Goal: Task Accomplishment & Management: Use online tool/utility

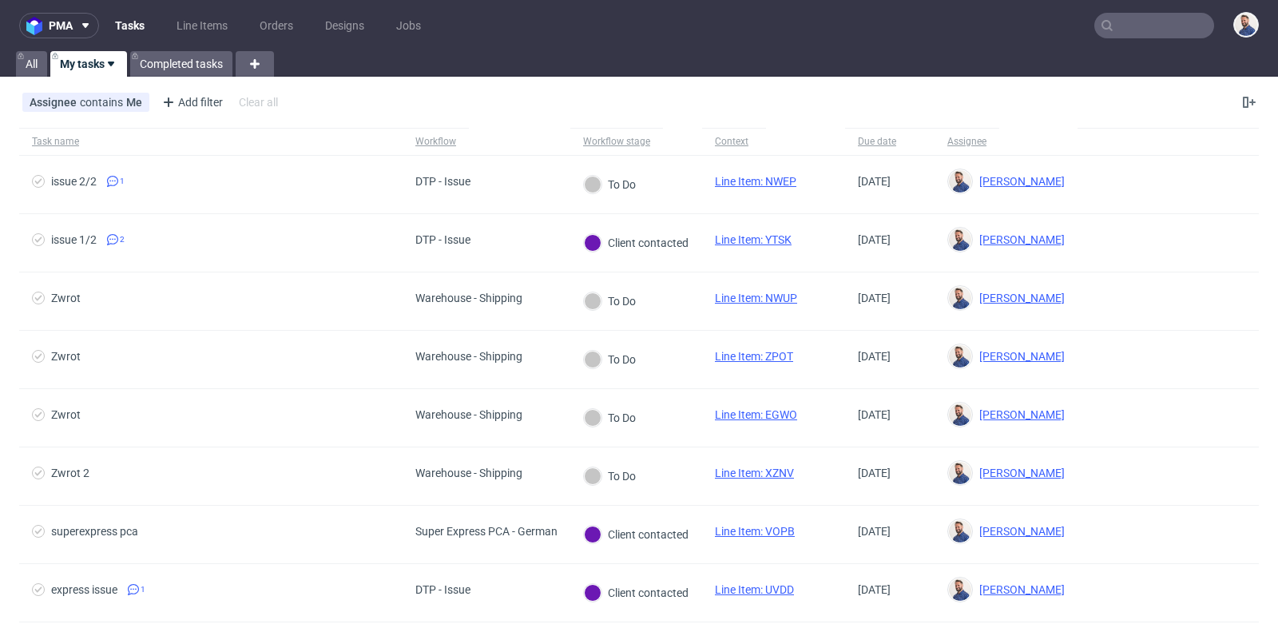
scroll to position [14, 0]
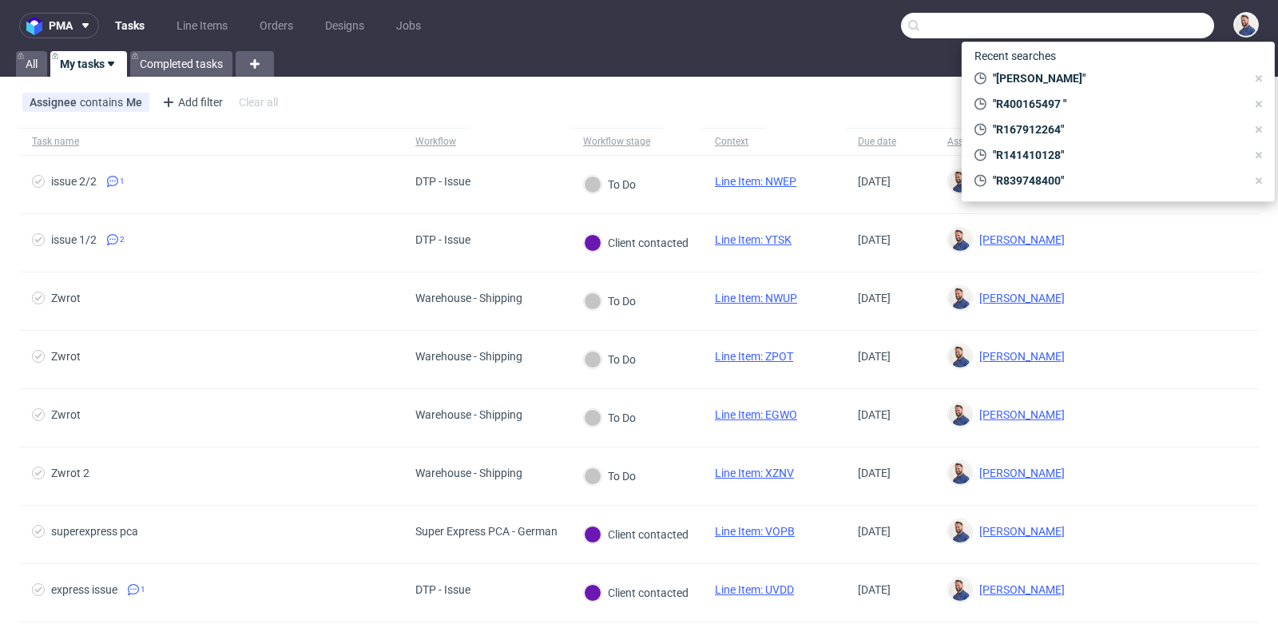
click at [1125, 21] on input "text" at bounding box center [1057, 26] width 313 height 26
paste input "R173243020"
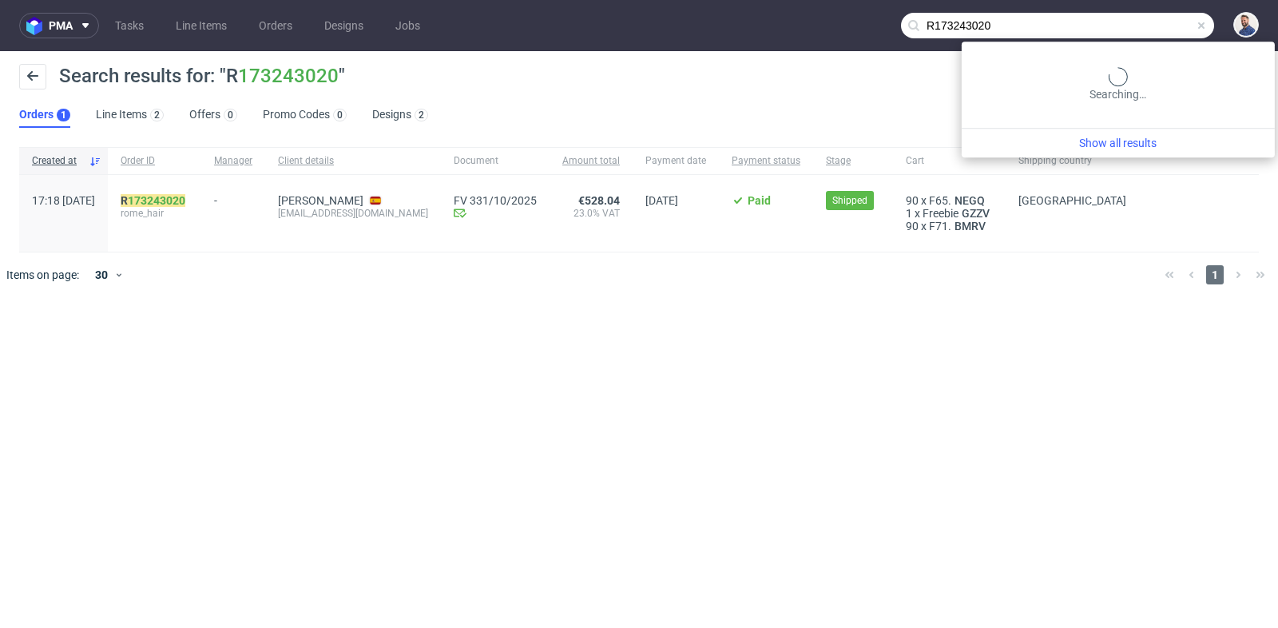
click at [1148, 29] on input "R173243020" at bounding box center [1057, 26] width 313 height 26
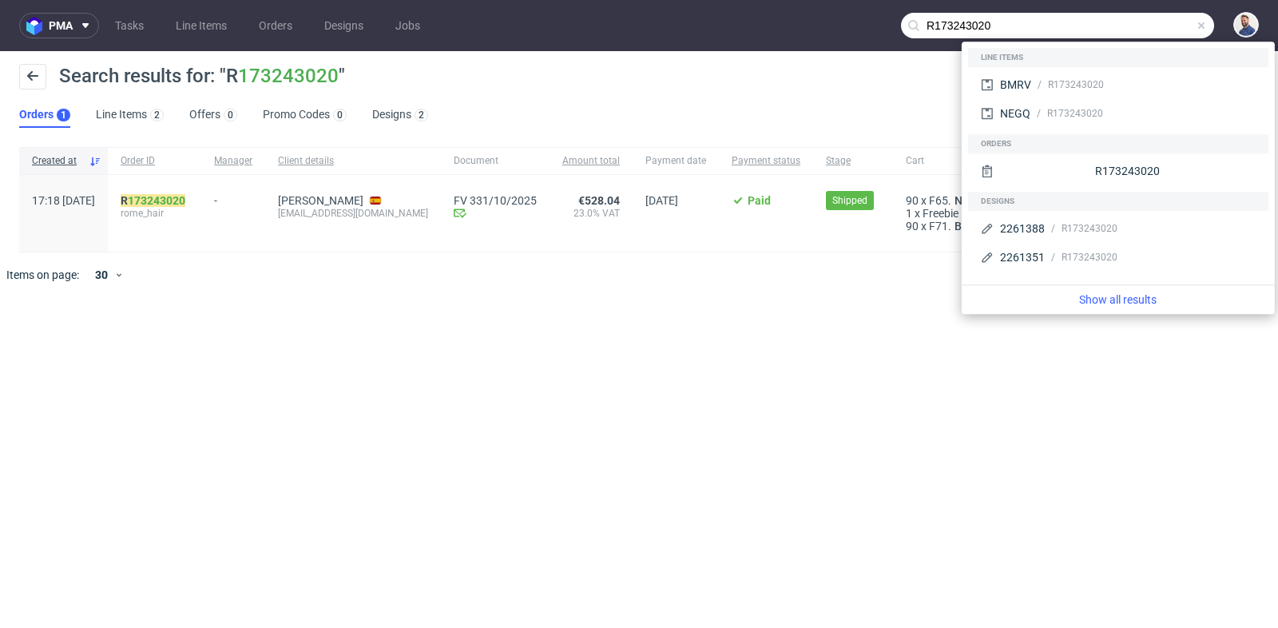
click at [1148, 29] on input "R173243020" at bounding box center [1057, 26] width 313 height 26
paste input "254095536"
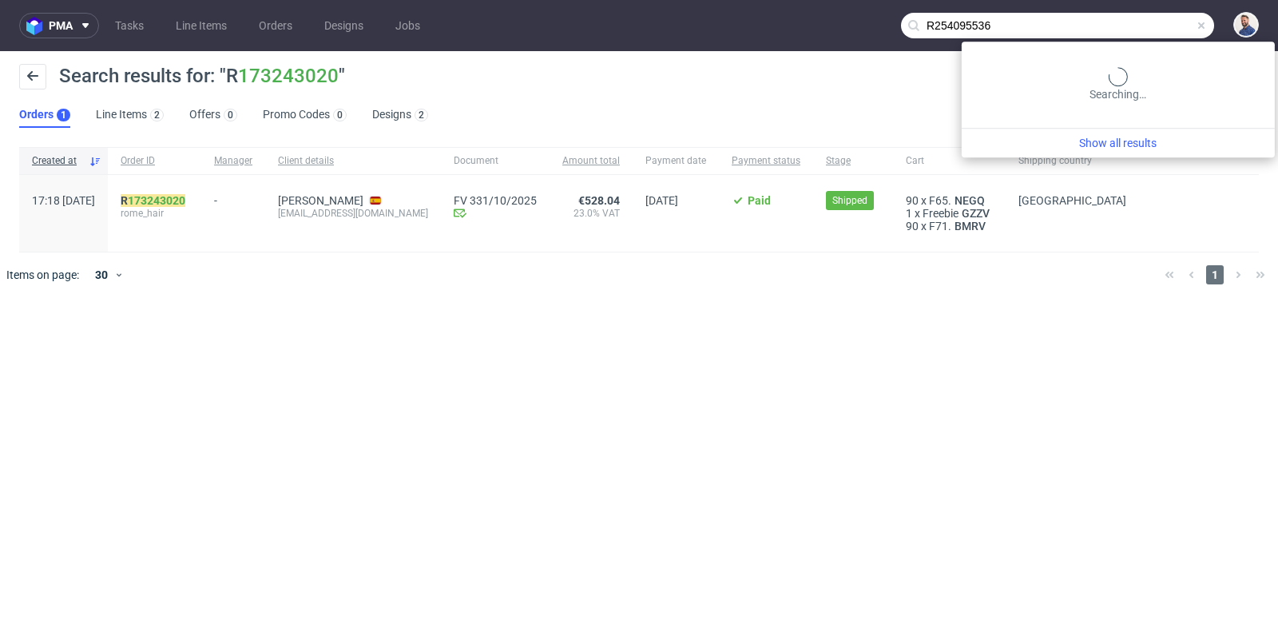
type input "R254095536"
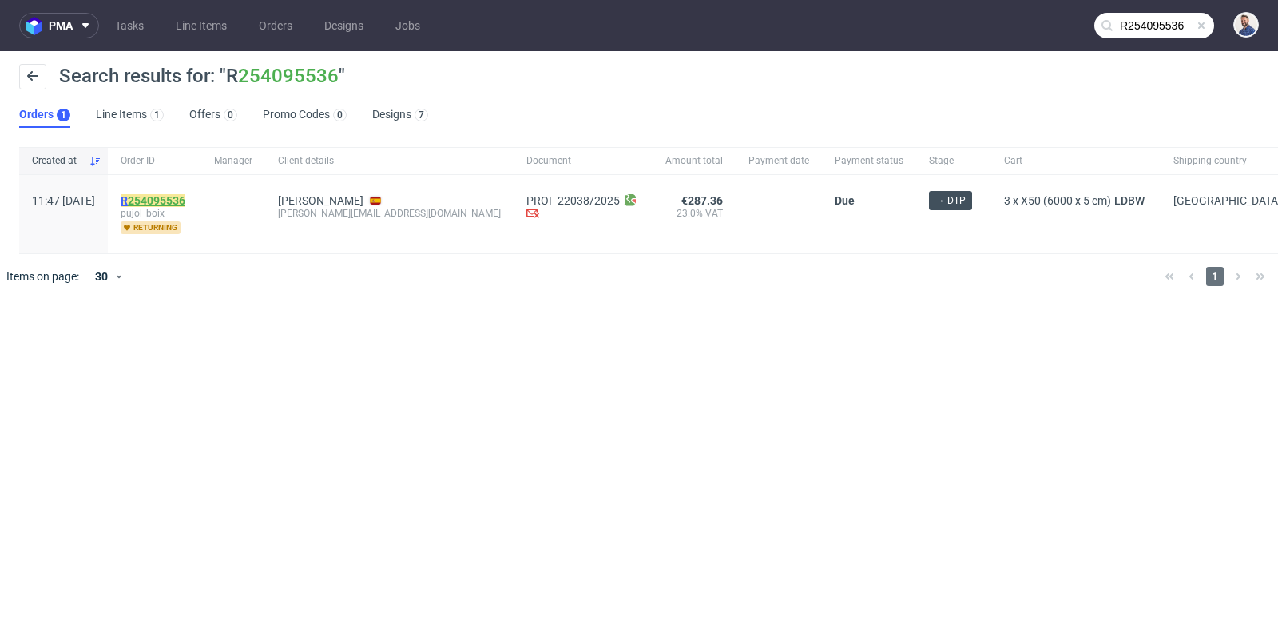
click at [185, 194] on link "254095536" at bounding box center [156, 200] width 57 height 13
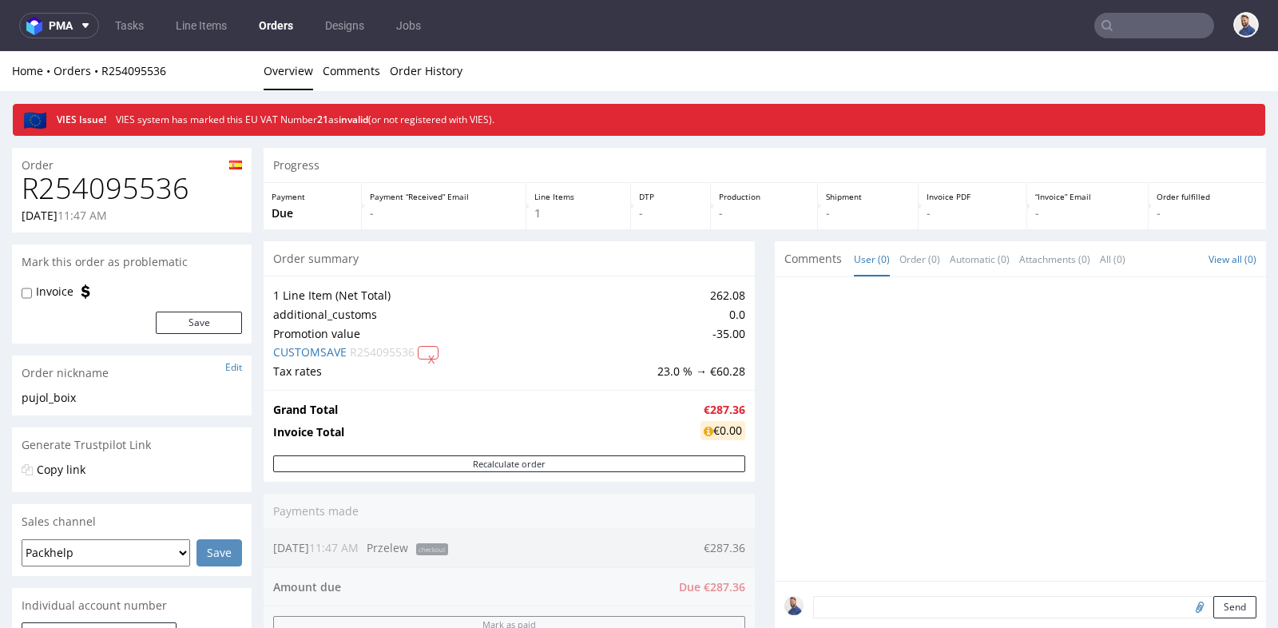
click at [759, 334] on div "Progress Payment Due Payment “Received” Email - Line Items 1 DTP - Production -…" at bounding box center [765, 567] width 1002 height 838
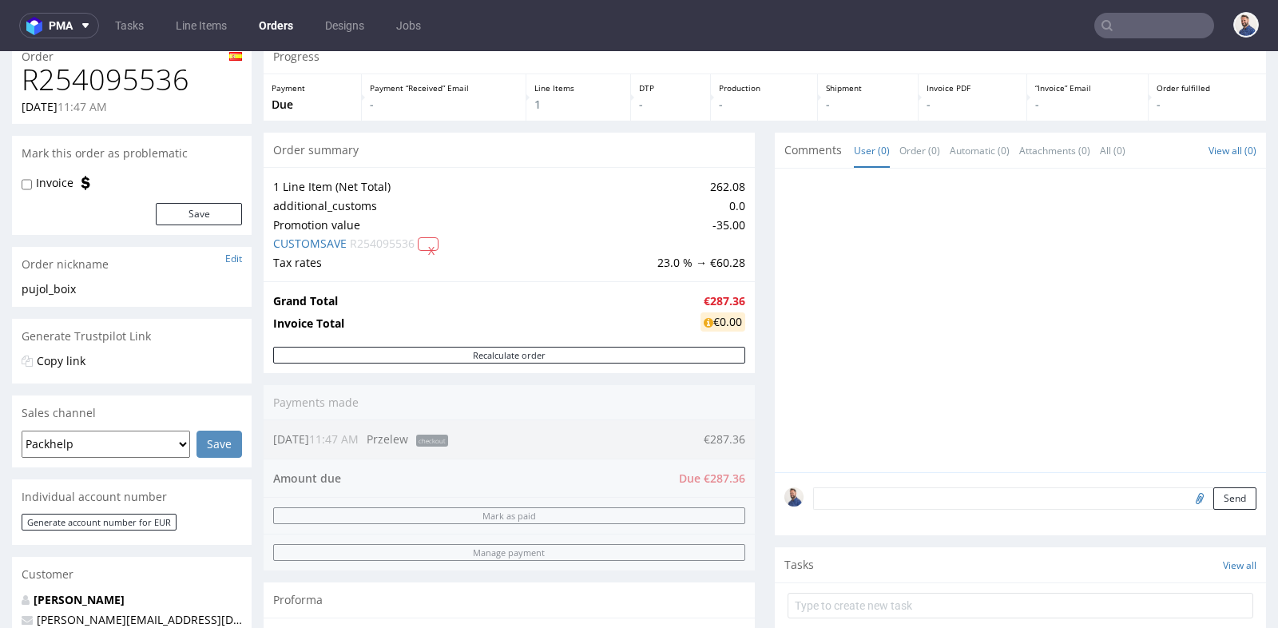
scroll to position [106, 0]
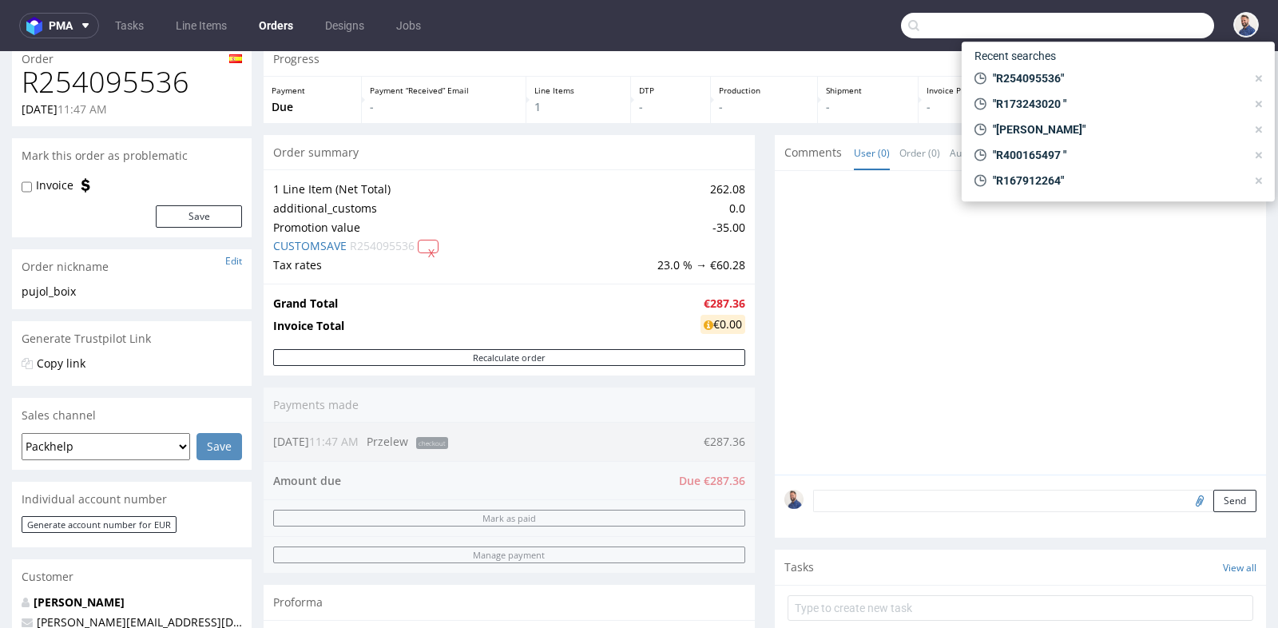
click at [1130, 32] on input "text" at bounding box center [1057, 26] width 313 height 26
paste input "R132970608"
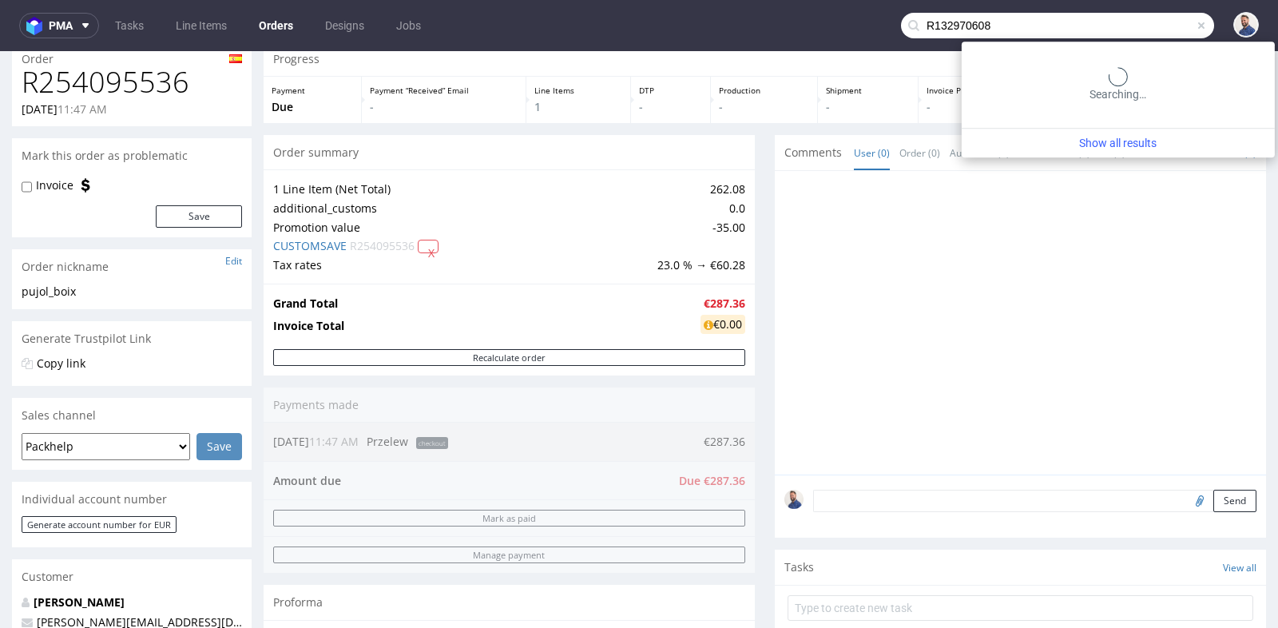
type input "R132970608"
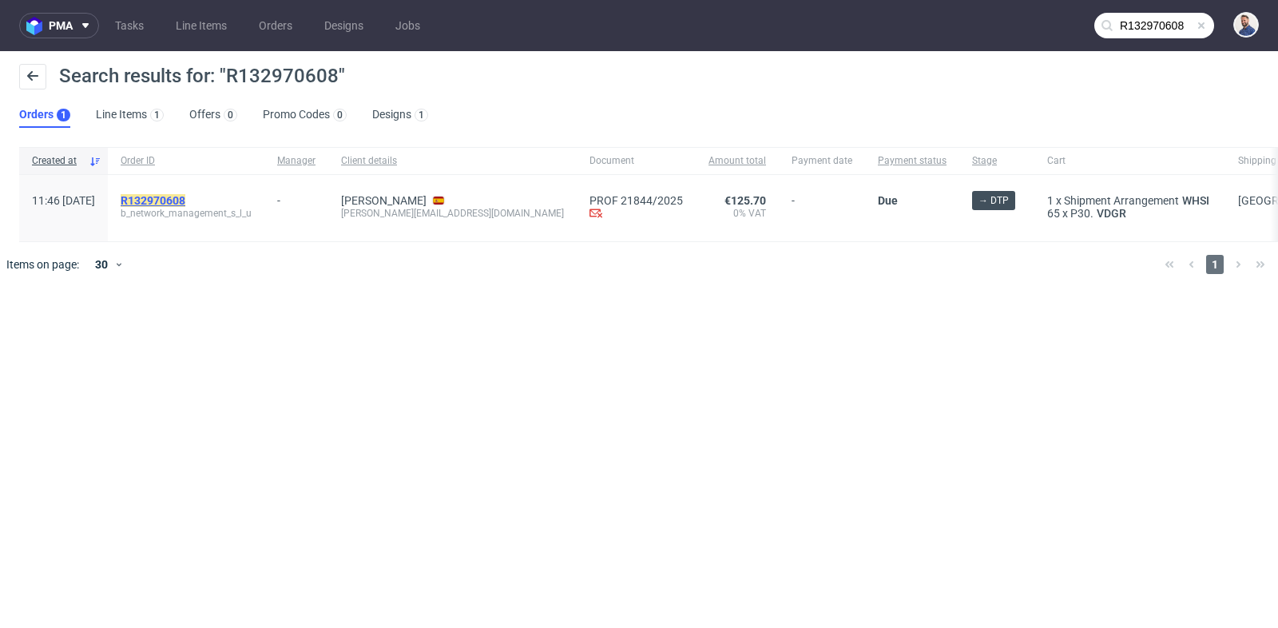
click at [180, 197] on mark "R132970608" at bounding box center [153, 200] width 65 height 13
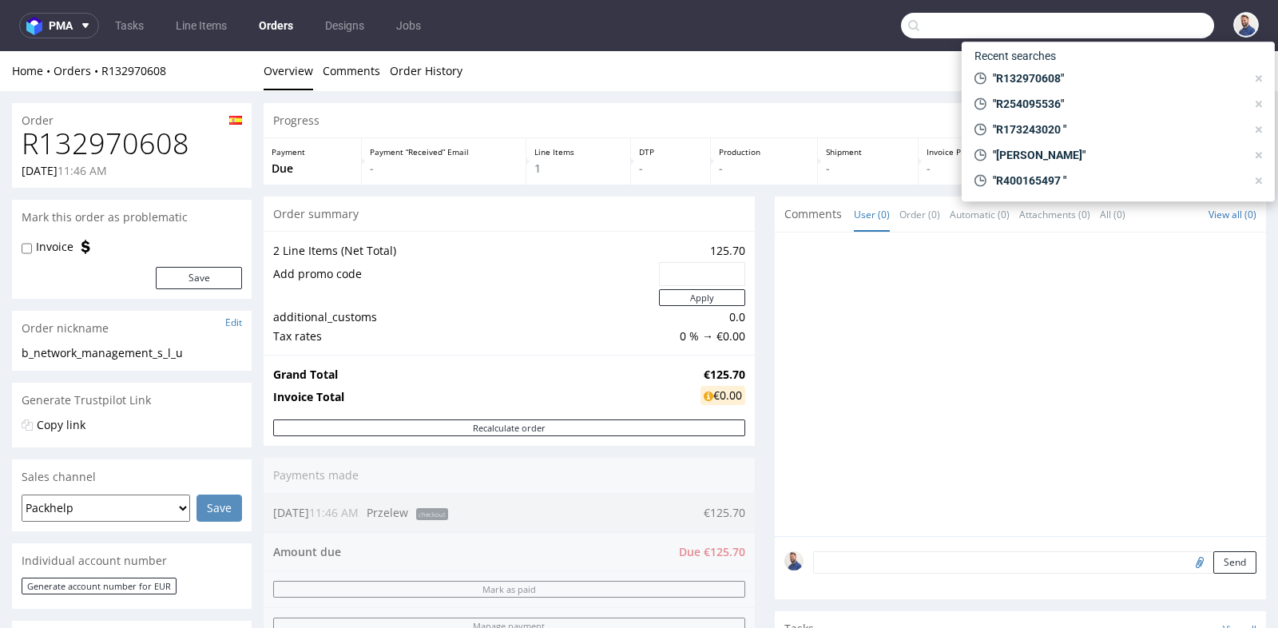
click at [1164, 27] on input "text" at bounding box center [1057, 26] width 313 height 26
paste input "ialberola@sensalialabs.com"
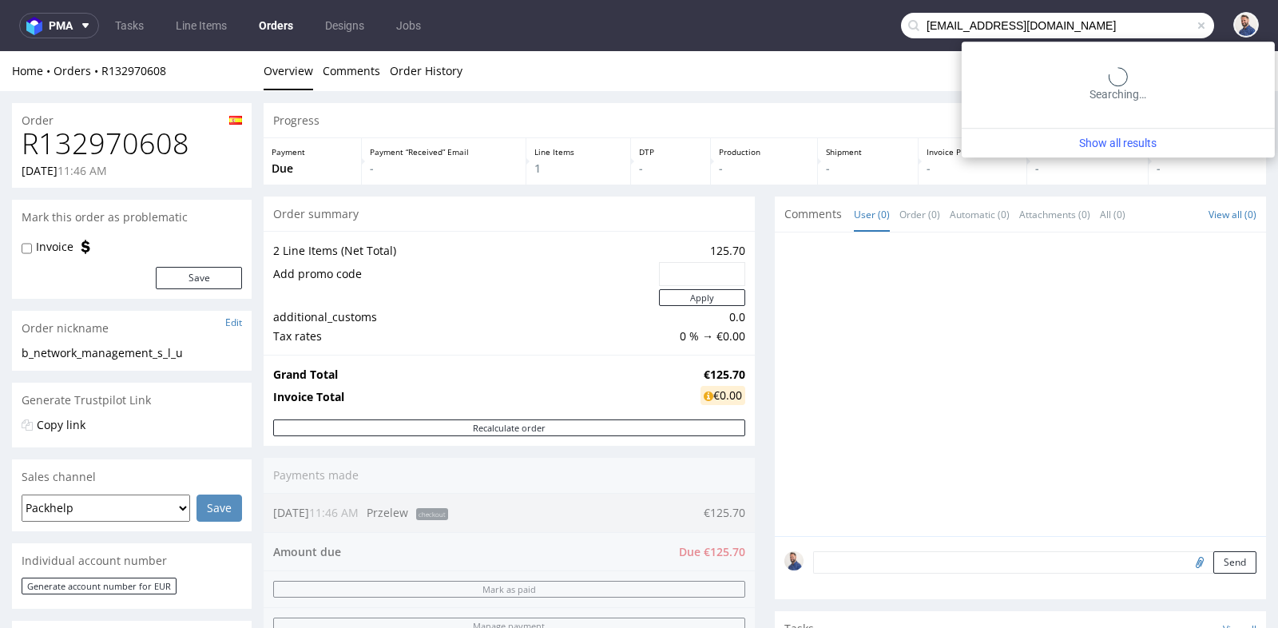
type input "ialberola@sensalialabs.com"
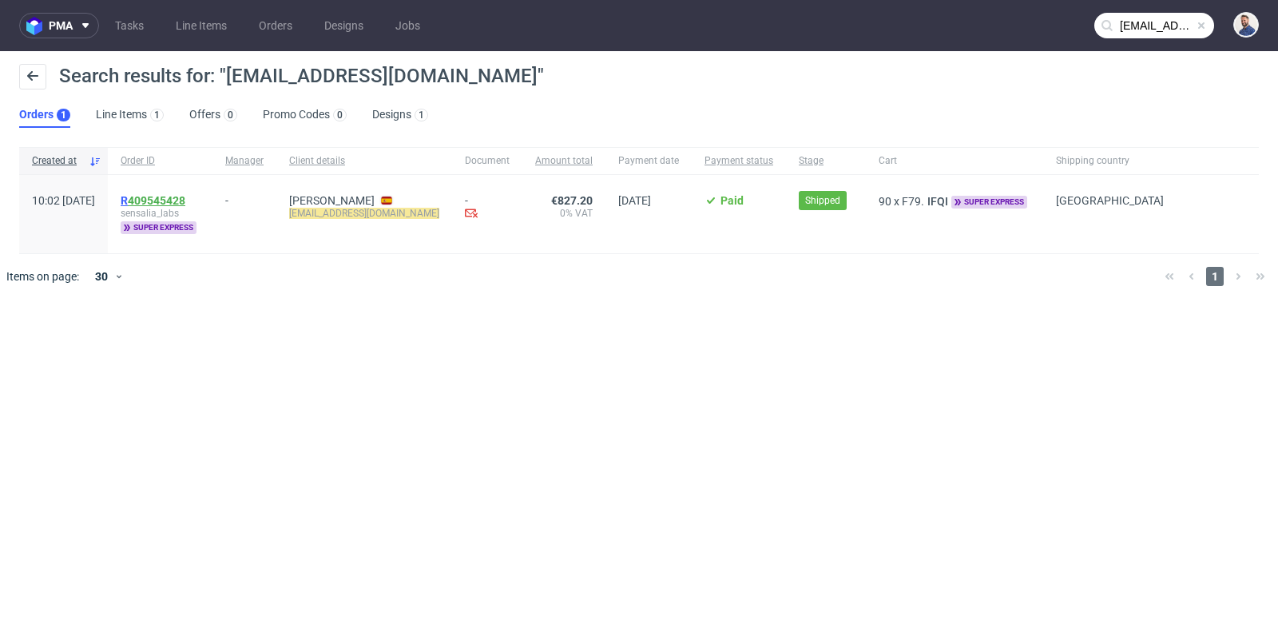
click at [185, 196] on link "409545428" at bounding box center [156, 200] width 57 height 13
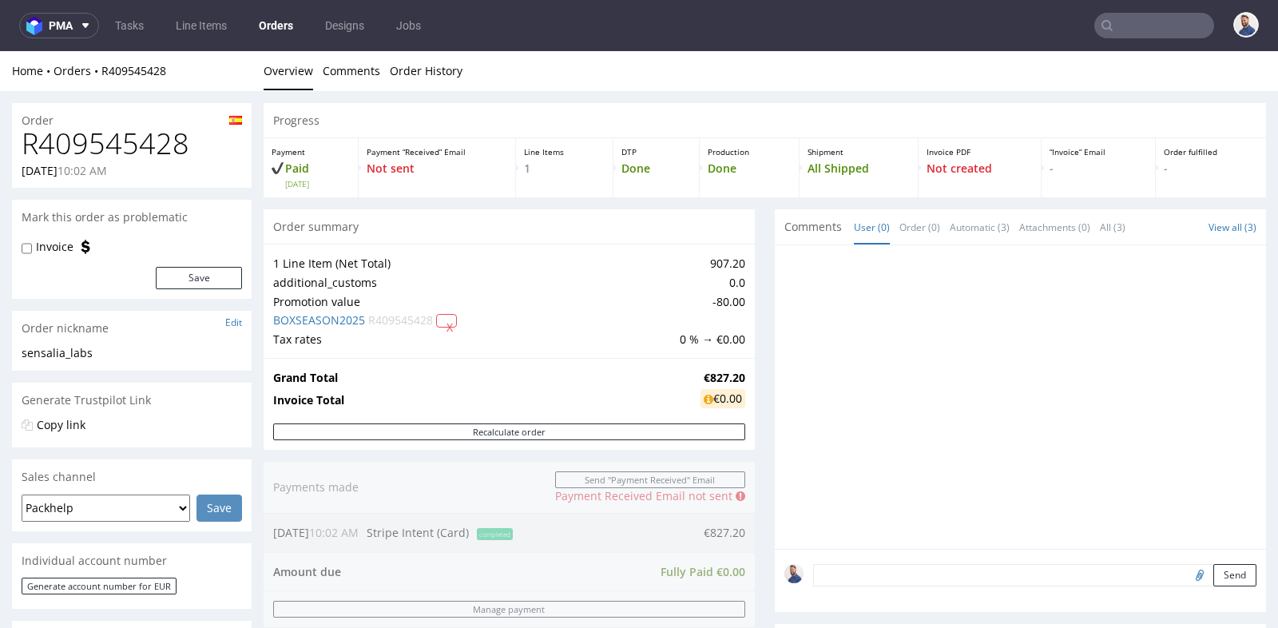
click at [751, 400] on div "Progress Payment Paid Tue 30 Sep Payment “Received” Email Not sent Line Items 1…" at bounding box center [765, 533] width 1002 height 860
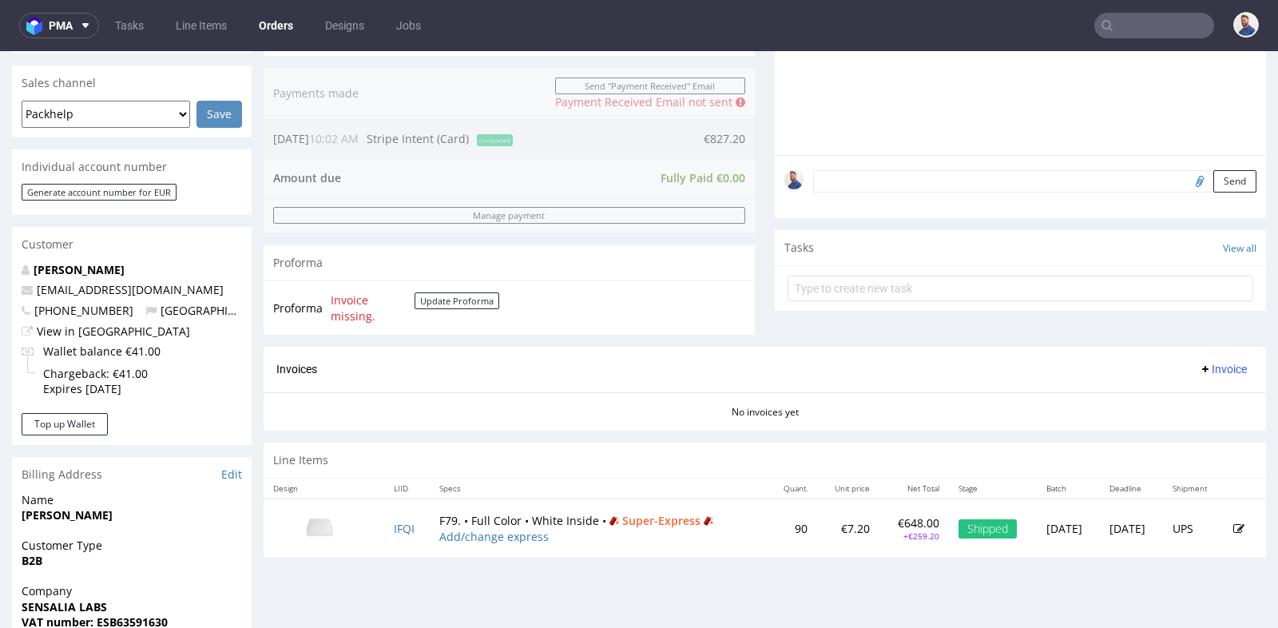
scroll to position [390, 0]
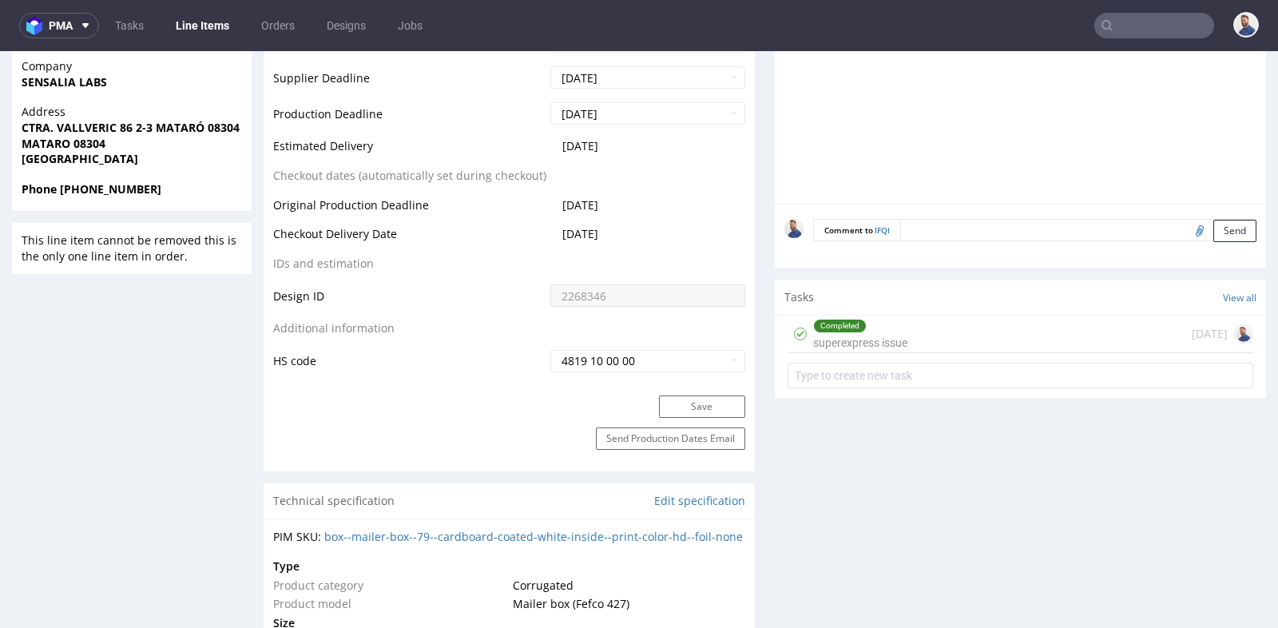
scroll to position [745, 0]
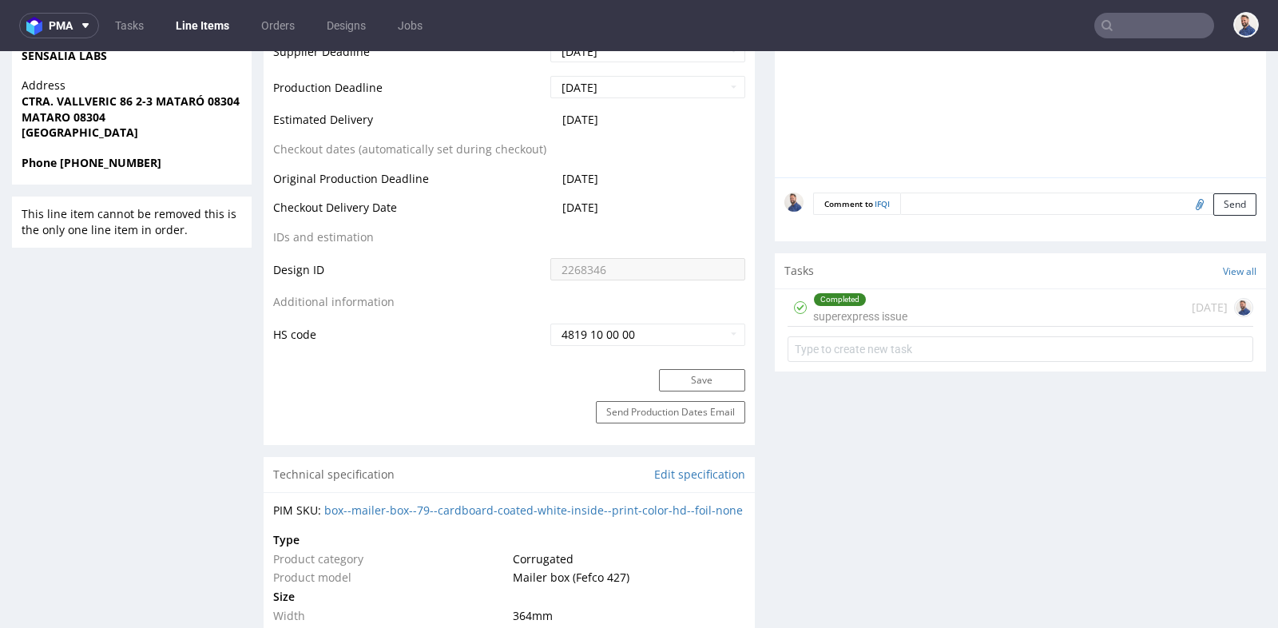
click at [903, 308] on div "Completed superexpress issue 14 days ago" at bounding box center [1020, 308] width 466 height 38
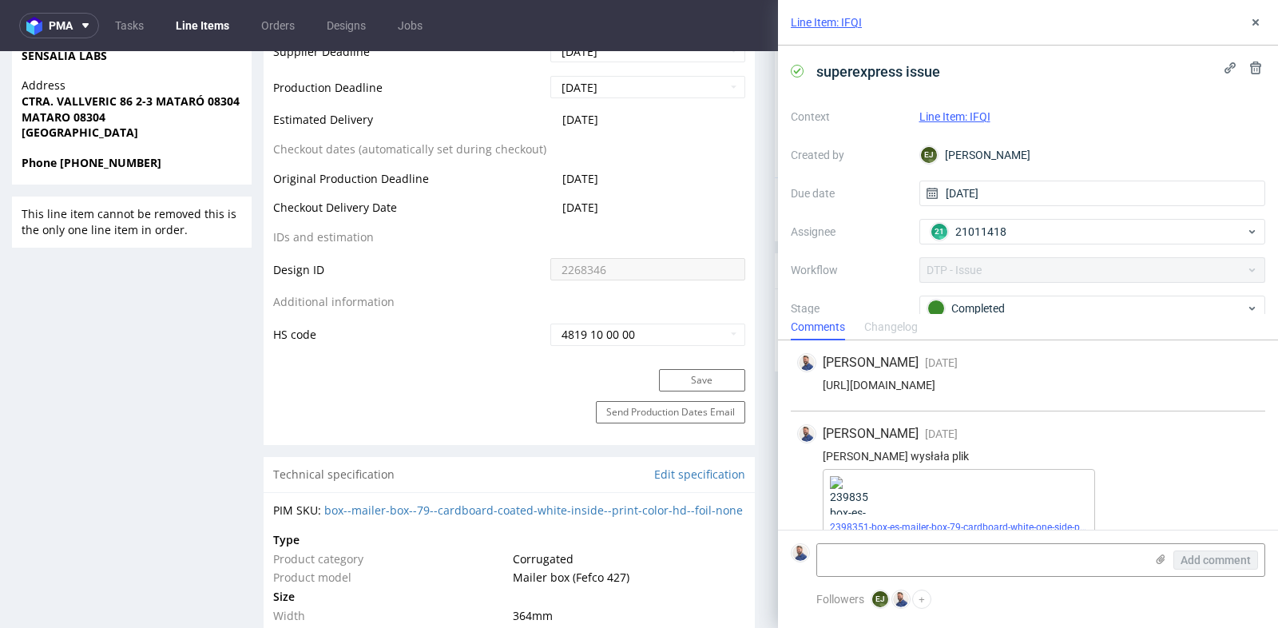
scroll to position [20, 0]
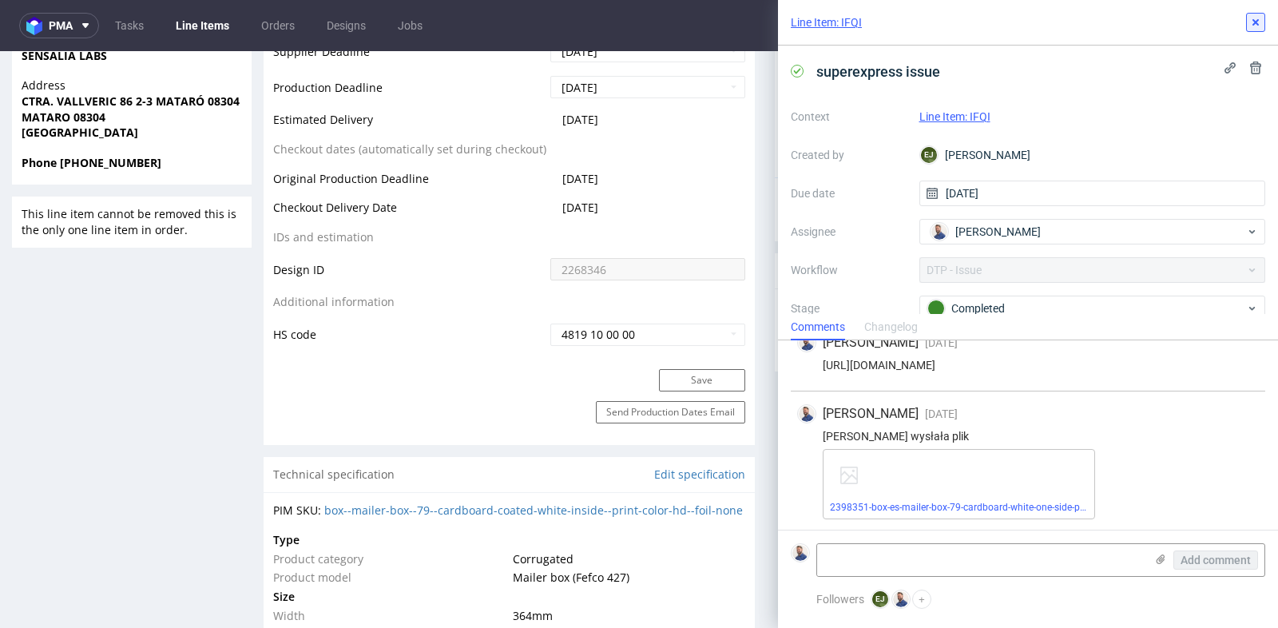
click at [1259, 19] on icon at bounding box center [1255, 22] width 13 height 13
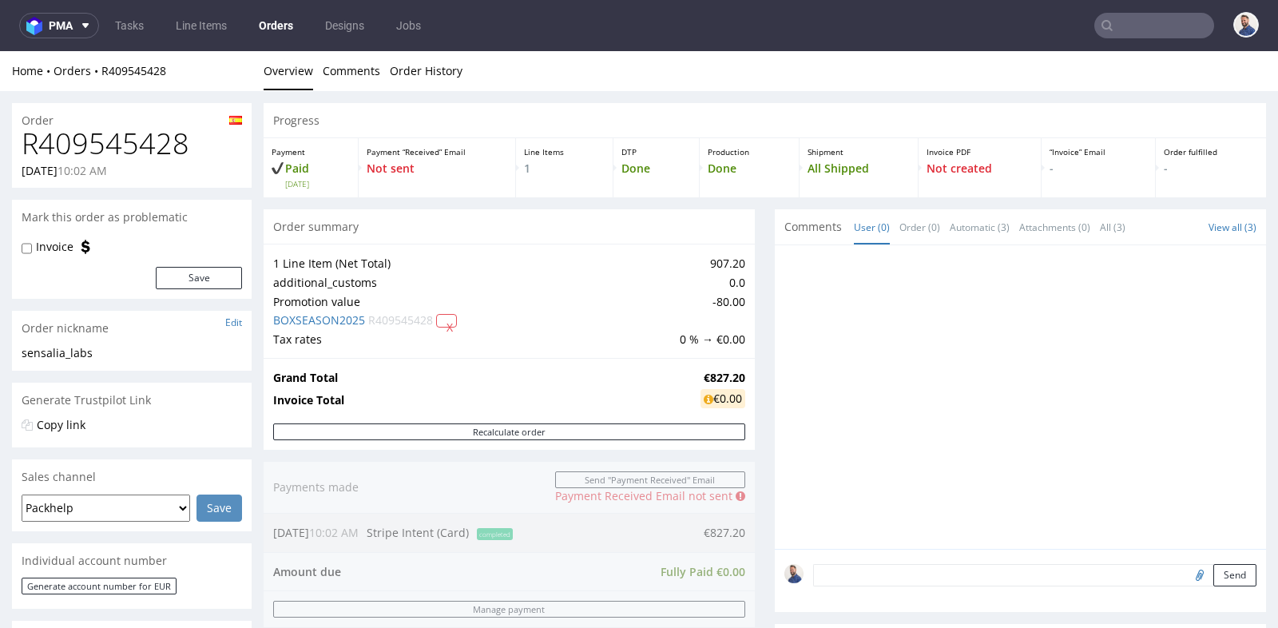
click at [750, 276] on div "Progress Payment Paid Tue 30 Sep Payment “Received” Email Not sent Line Items 1…" at bounding box center [765, 533] width 1002 height 860
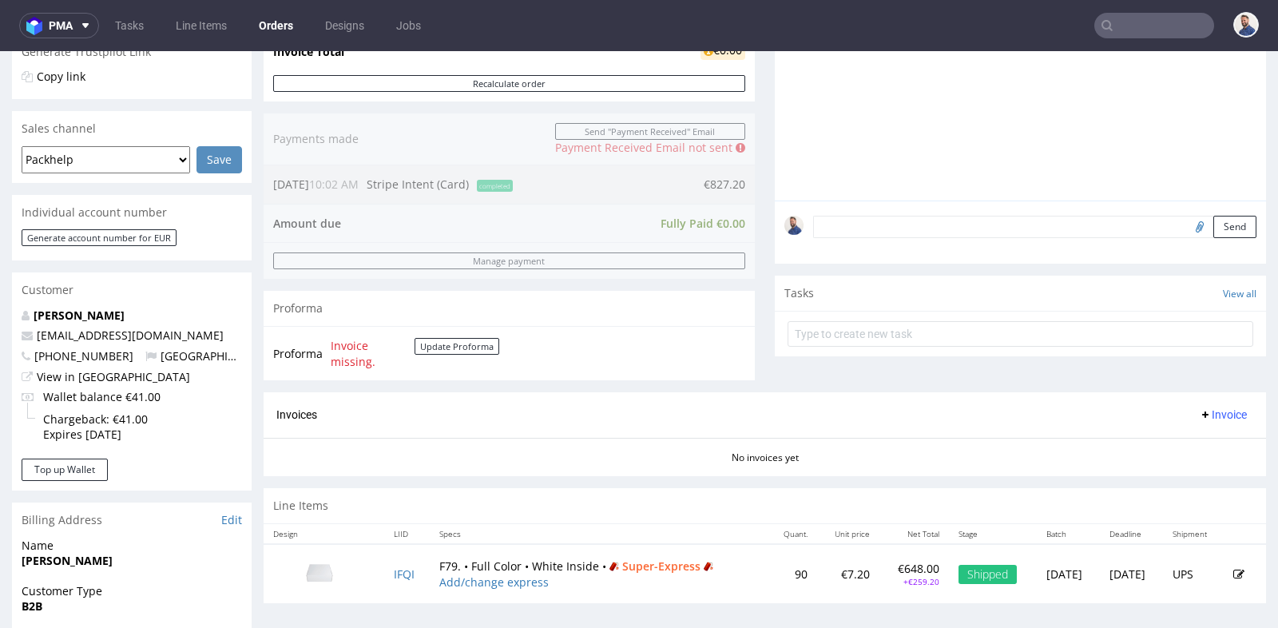
scroll to position [355, 0]
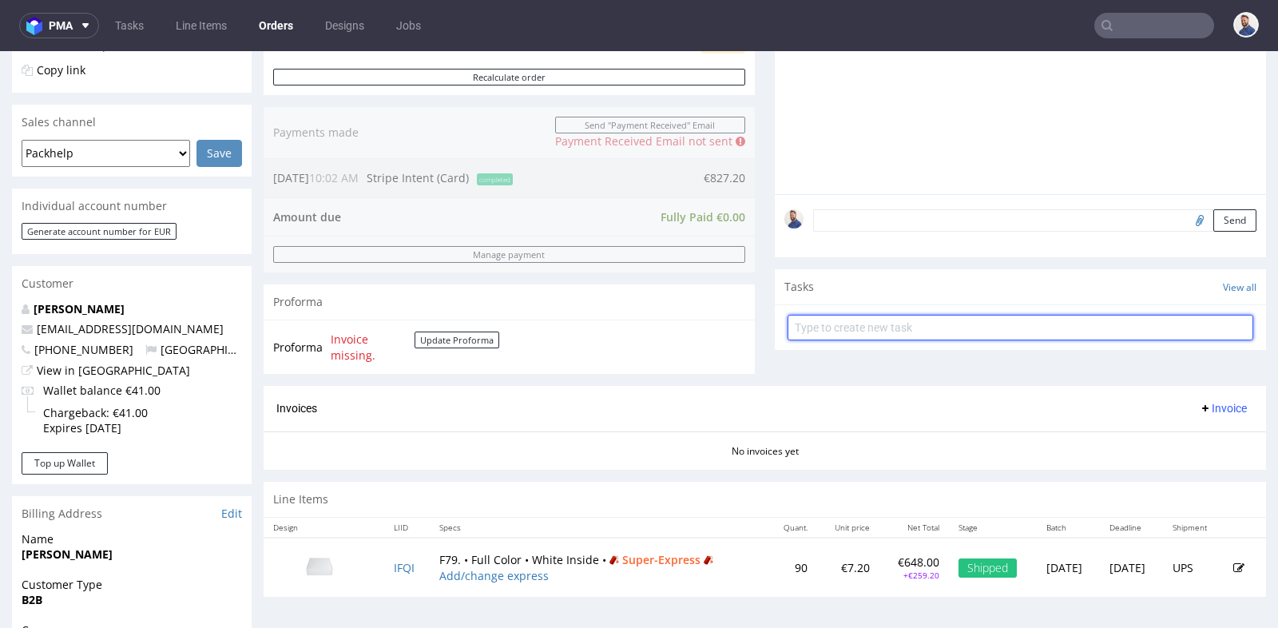
click at [840, 322] on input "text" at bounding box center [1020, 328] width 466 height 26
type input "prośba o refund"
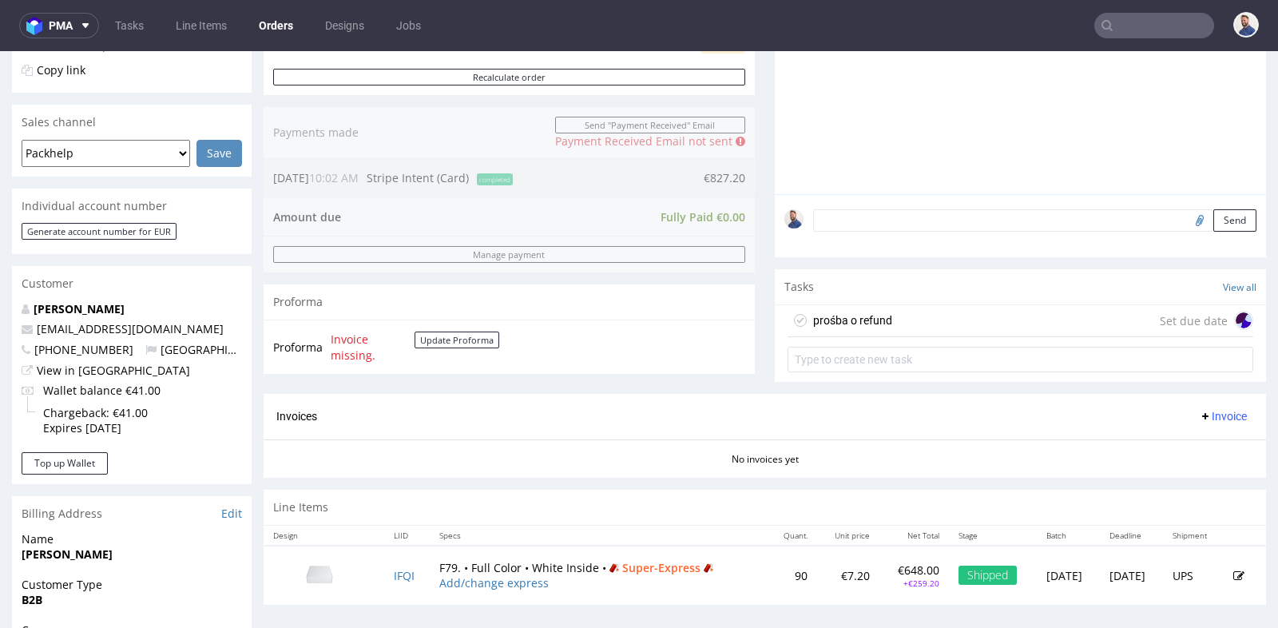
click at [937, 327] on div "prośba o refund Set due date" at bounding box center [1020, 321] width 466 height 32
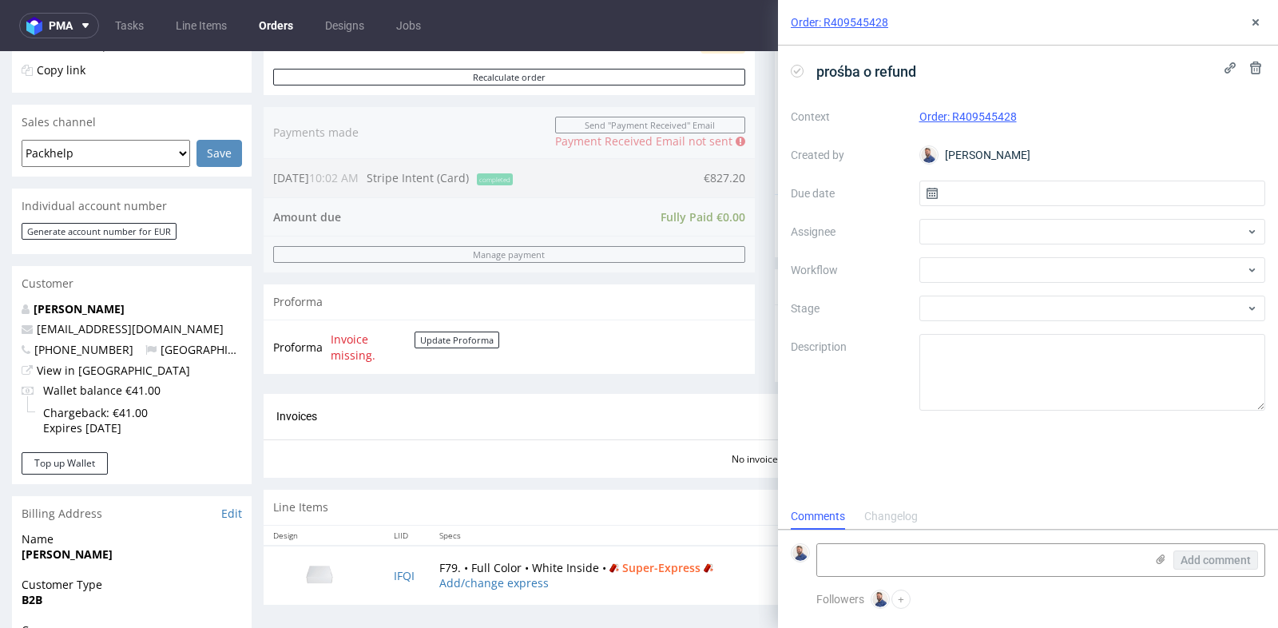
scroll to position [12, 0]
click at [1014, 228] on div at bounding box center [1092, 232] width 347 height 26
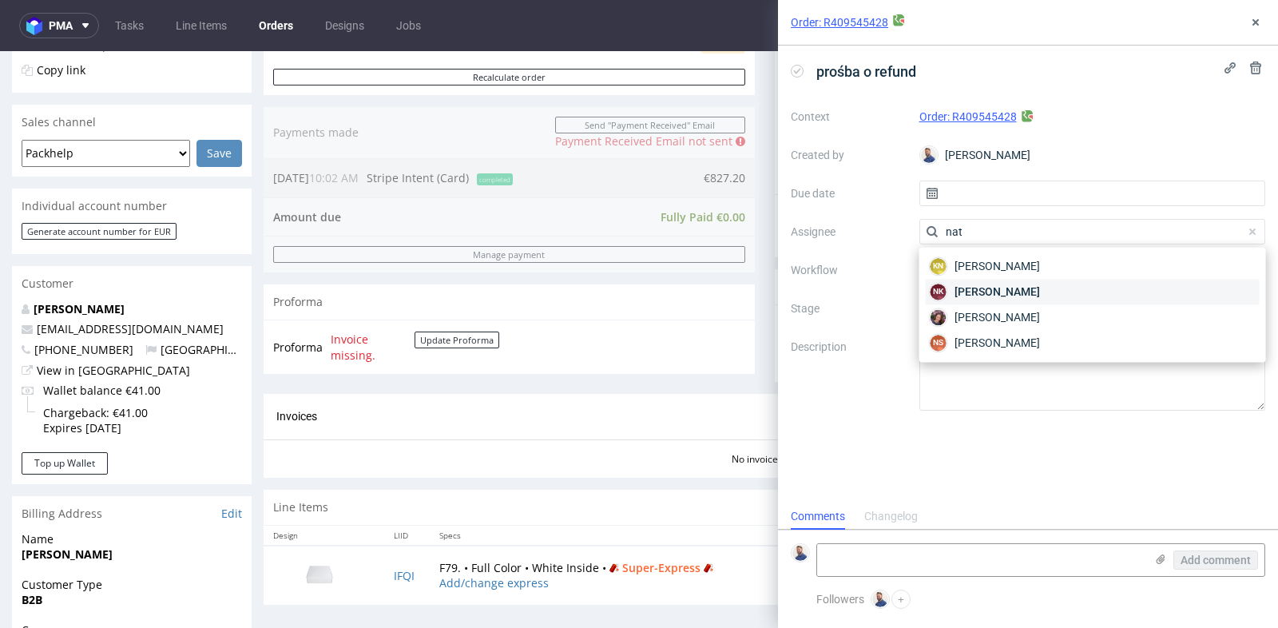
type input "nat"
click at [1007, 284] on span "Natalia Kaczorowska" at bounding box center [996, 292] width 85 height 16
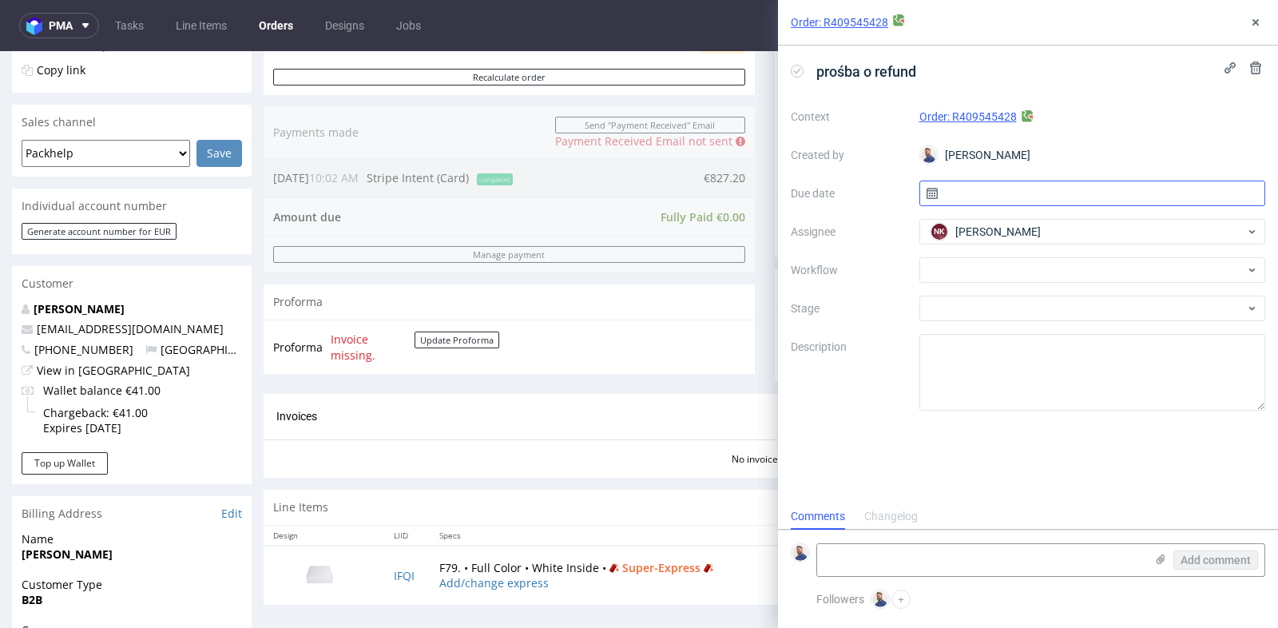
click at [1023, 195] on input "text" at bounding box center [1092, 193] width 347 height 26
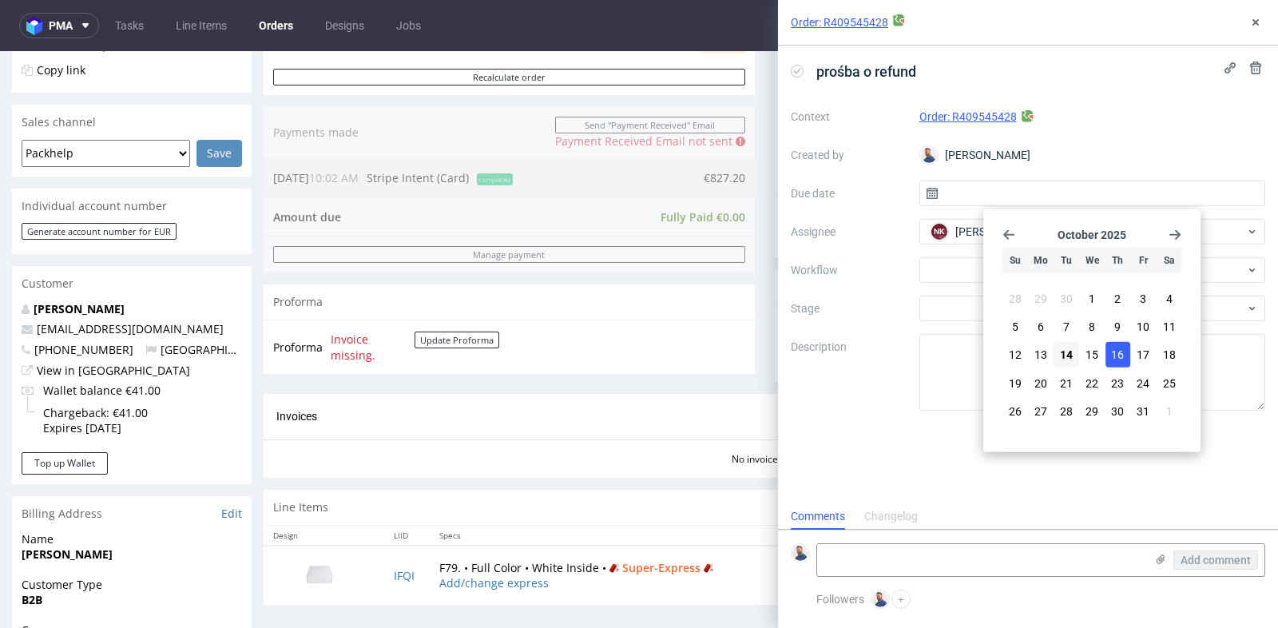
click at [1112, 356] on span "16" at bounding box center [1117, 355] width 13 height 16
type input "16/10/2025"
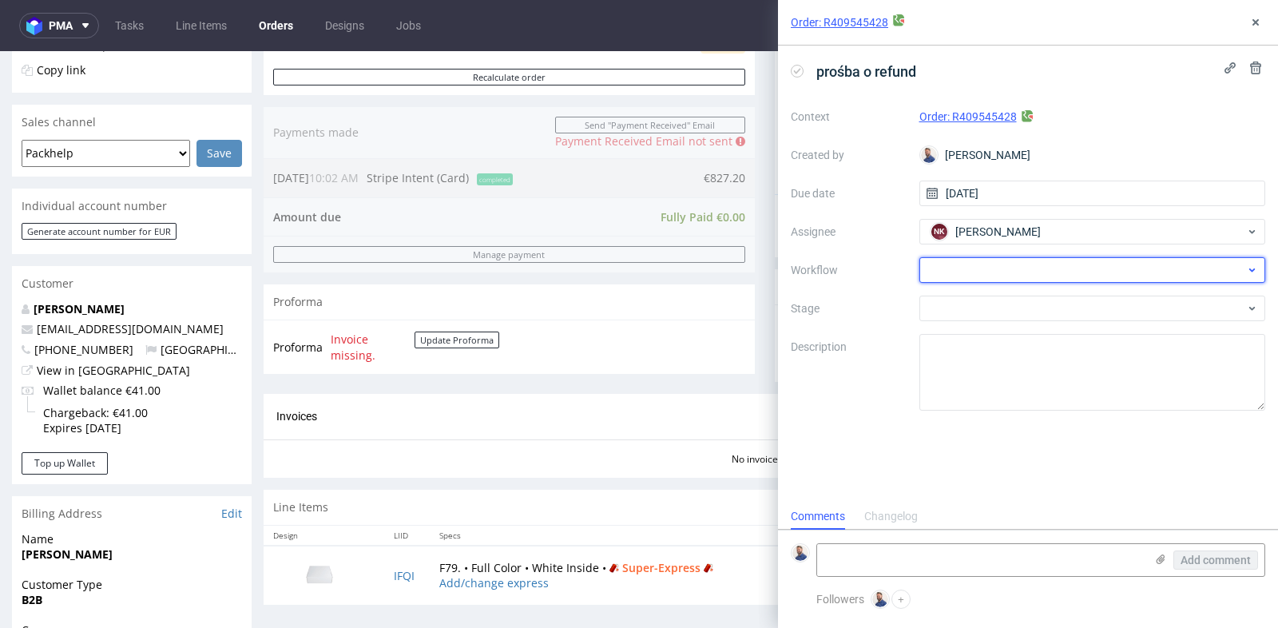
click at [1011, 277] on div at bounding box center [1092, 270] width 347 height 26
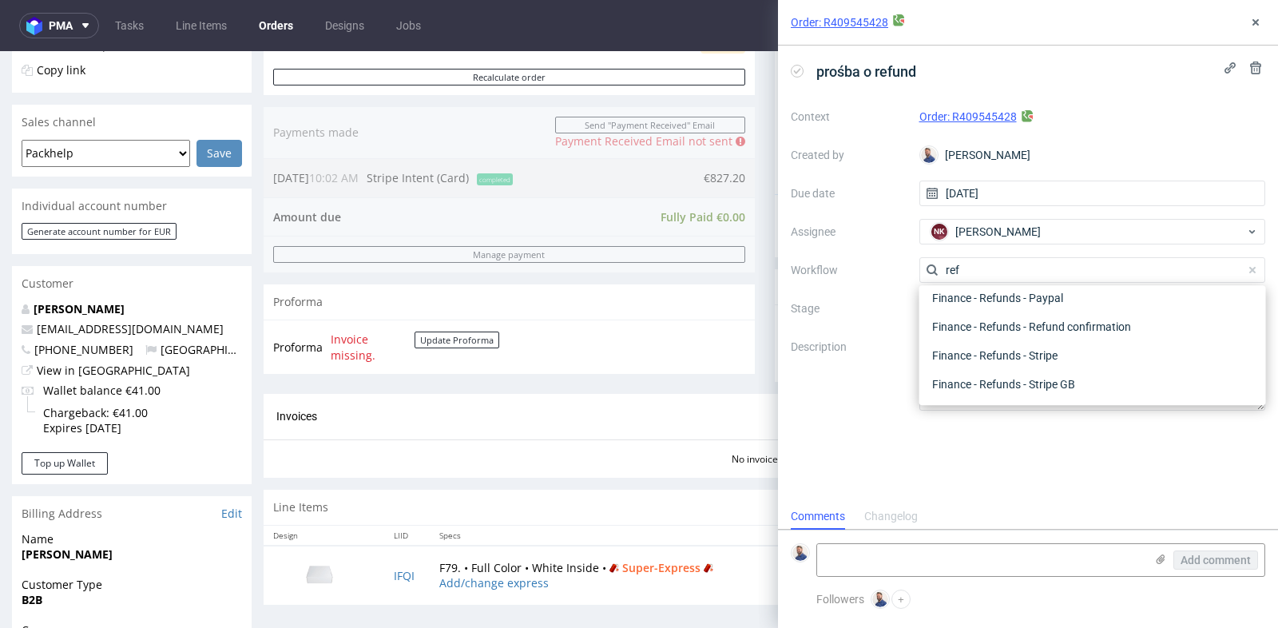
scroll to position [85, 0]
type input "refund"
click at [1012, 351] on div "Finance - Refunds - Stripe" at bounding box center [1093, 356] width 334 height 29
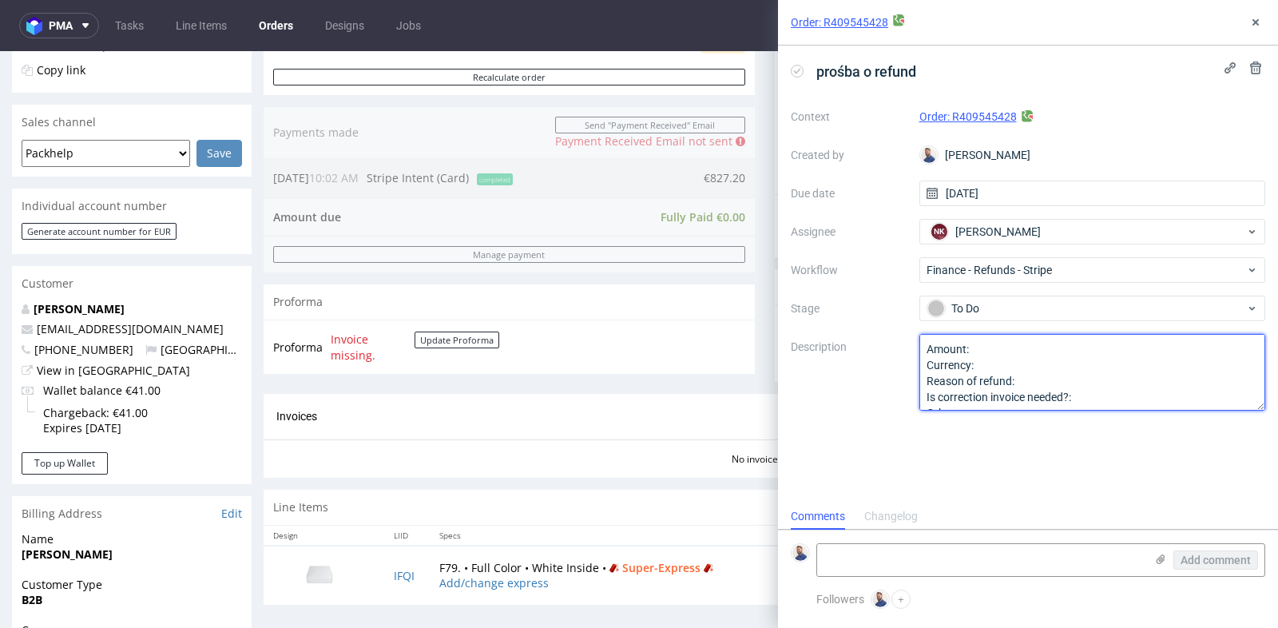
click at [1018, 350] on textarea "Amount: Currency: Reason of refund: Is correction invoice needed?: Other:" at bounding box center [1092, 372] width 347 height 77
click at [1023, 378] on textarea "Amount: Currency: Reason of refund: Is correction invoice needed?: Other:" at bounding box center [1092, 372] width 347 height 77
click at [1024, 367] on textarea "Amount: Currency: Reason of refund: Is correction invoice needed?: Other:" at bounding box center [1092, 372] width 347 height 77
click at [1033, 381] on textarea "Amount: Currency: Reason of refund: Is correction invoice needed?: Other:" at bounding box center [1092, 372] width 347 height 77
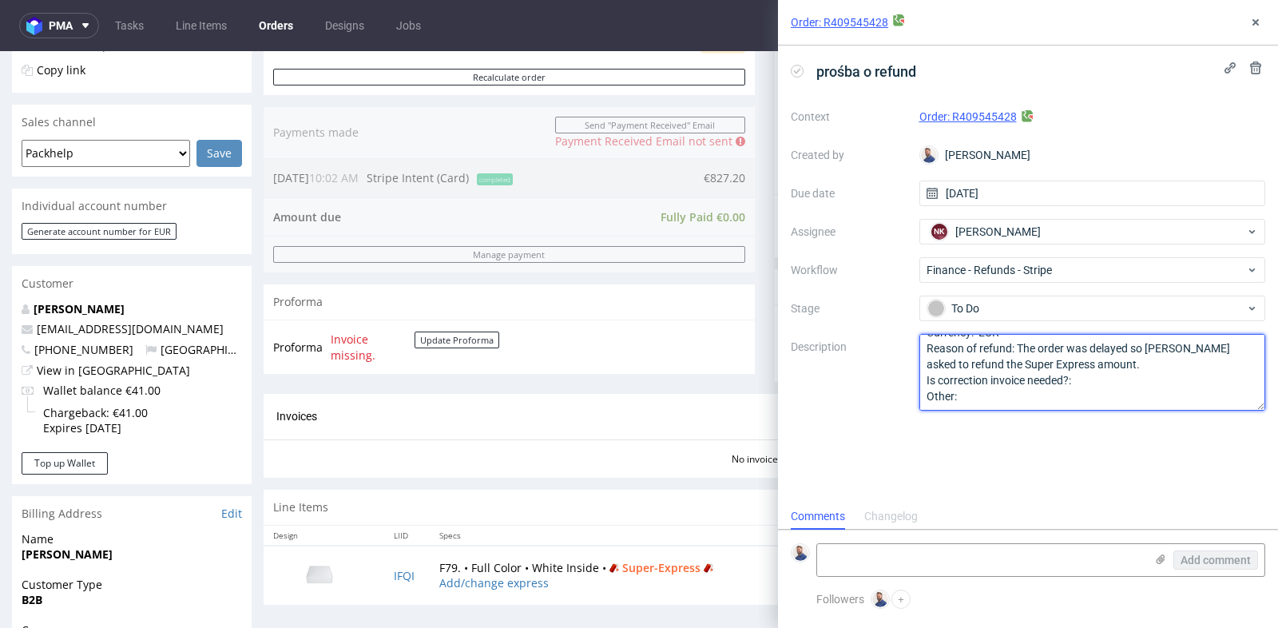
click at [1098, 378] on textarea "Amount: Currency: Reason of refund: Is correction invoice needed?: Other:" at bounding box center [1092, 372] width 347 height 77
type textarea "Amount: 259.20 Currency: EUR Reason of refund: The order was delayed so Ewa ask…"
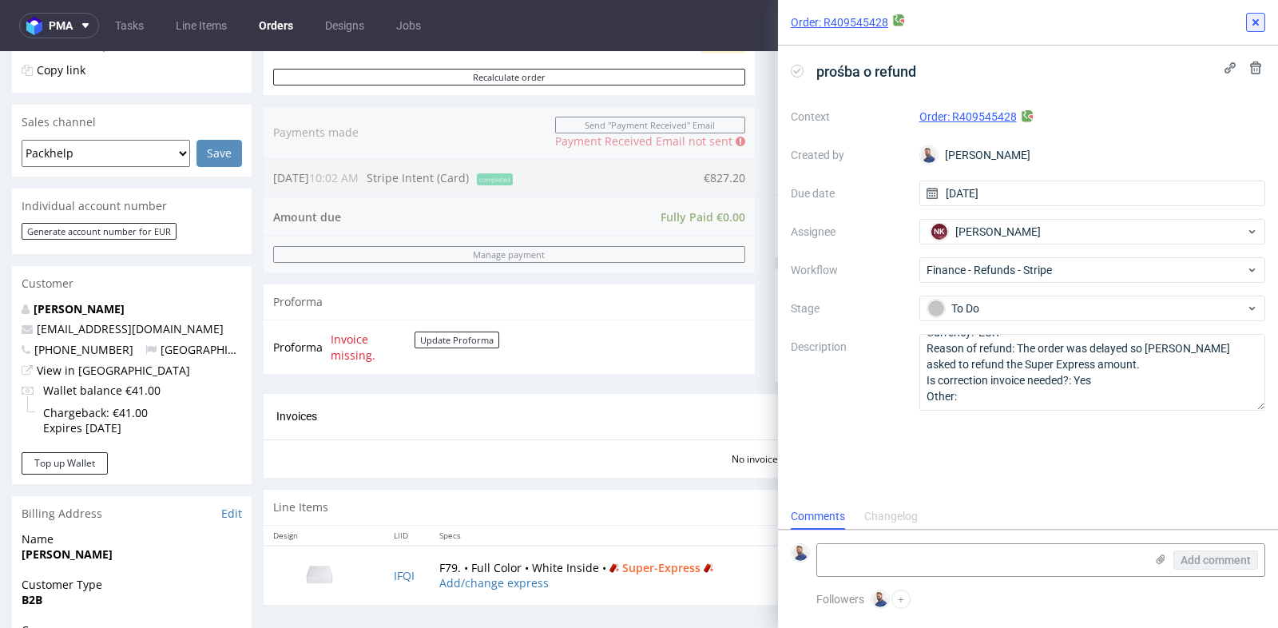
click at [1252, 21] on icon at bounding box center [1255, 22] width 13 height 13
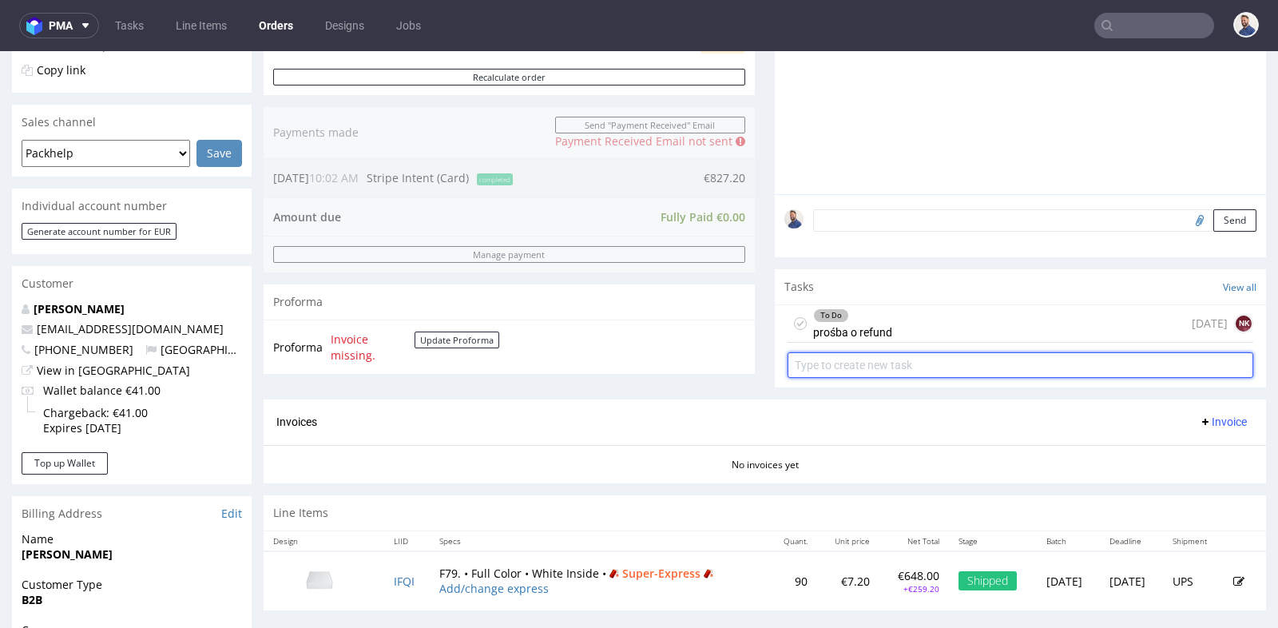
click at [1008, 356] on input "text" at bounding box center [1020, 365] width 466 height 26
type input "korekta faktury"
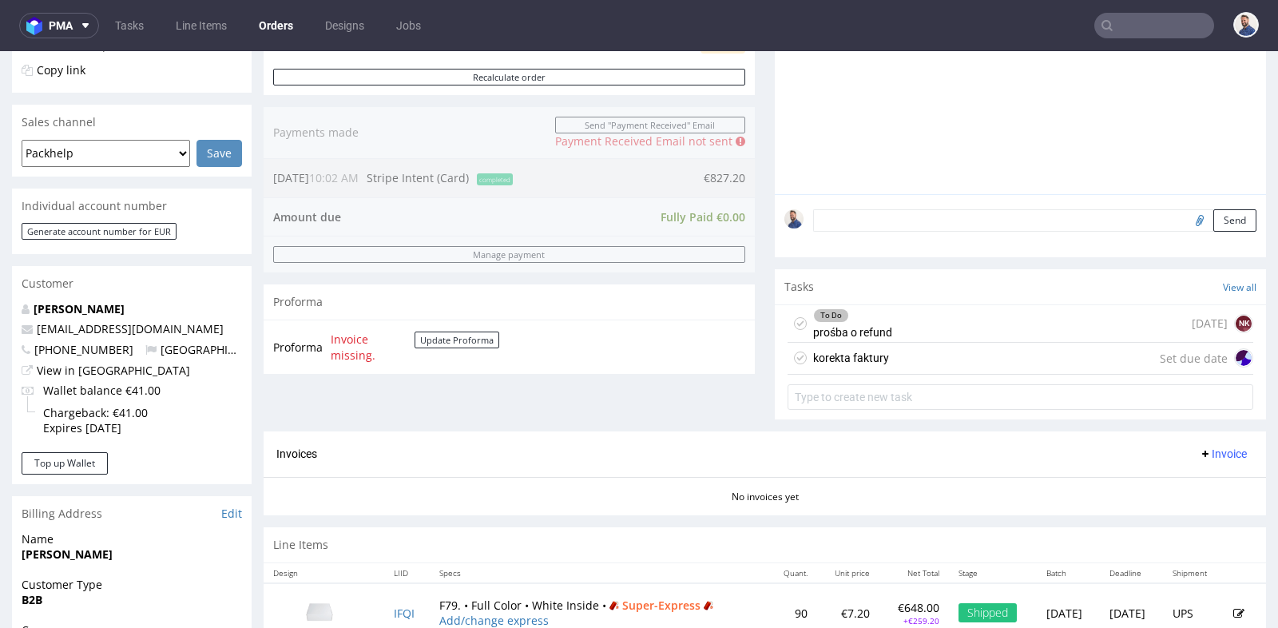
click at [1009, 361] on div "korekta faktury Set due date" at bounding box center [1020, 359] width 466 height 32
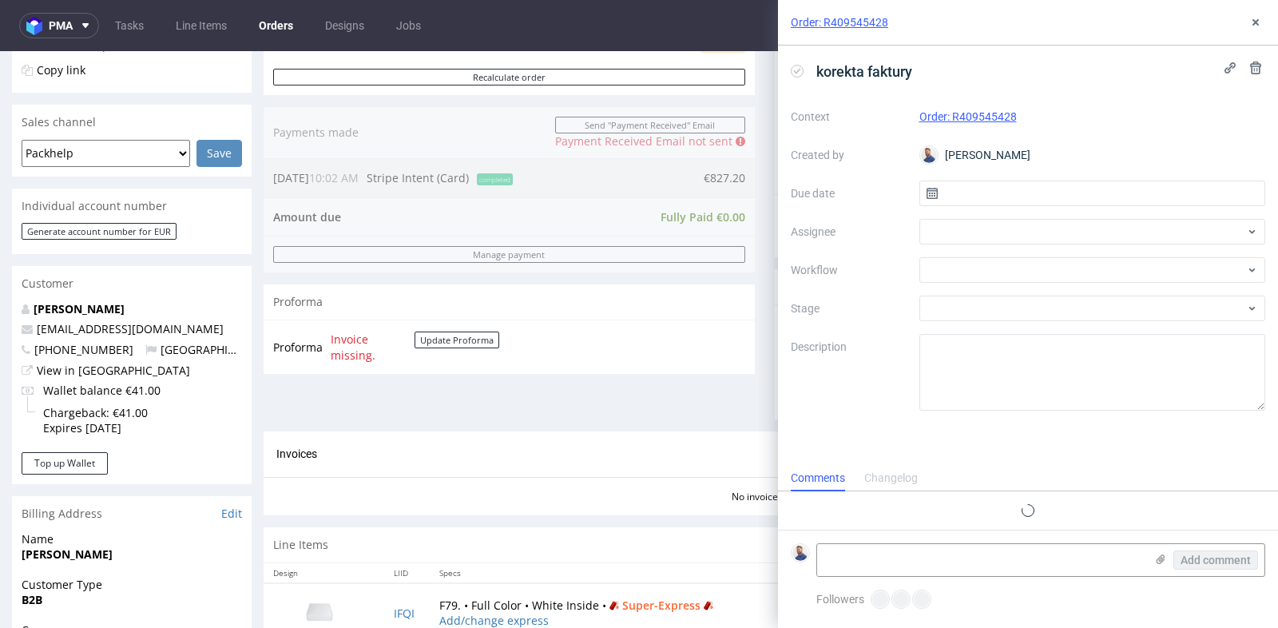
scroll to position [12, 0]
click at [1038, 187] on input "text" at bounding box center [1092, 193] width 347 height 26
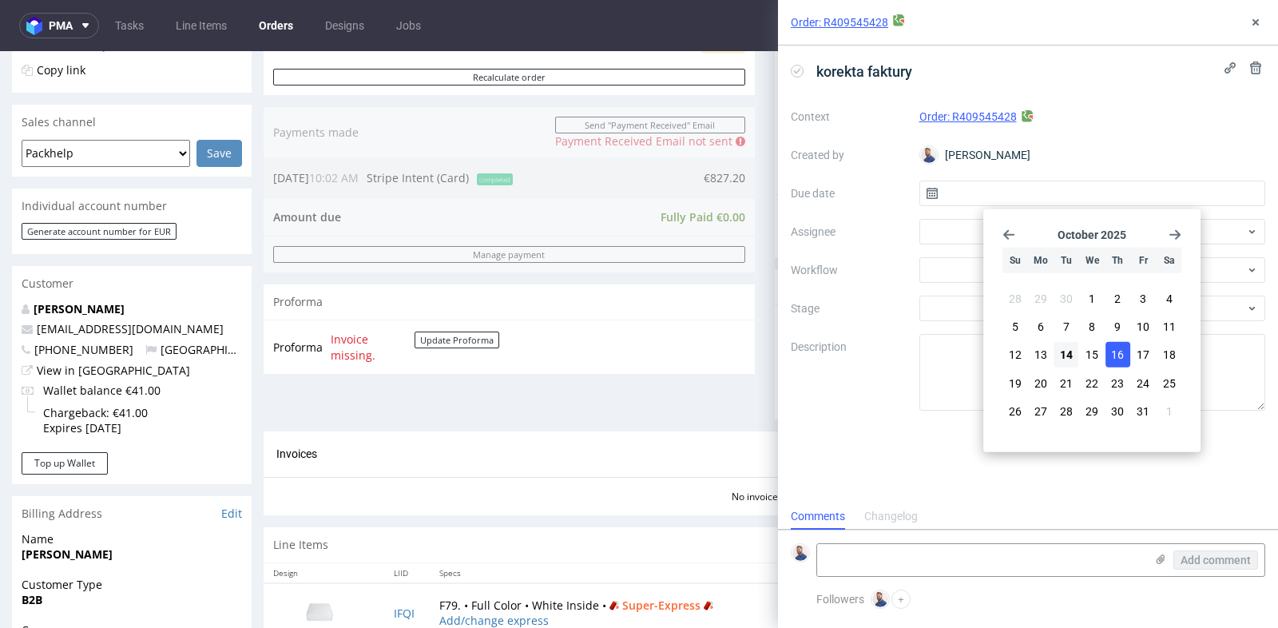
click at [1115, 351] on span "16" at bounding box center [1117, 355] width 13 height 16
type input "16/10/2025"
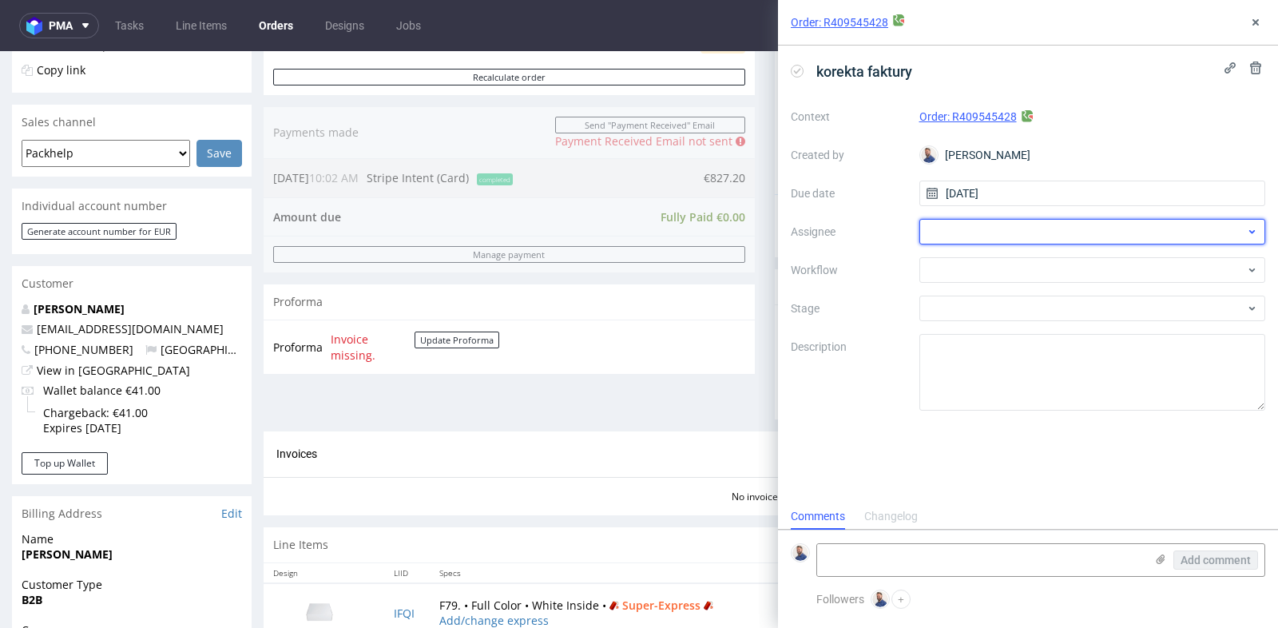
click at [966, 239] on div at bounding box center [1092, 232] width 347 height 26
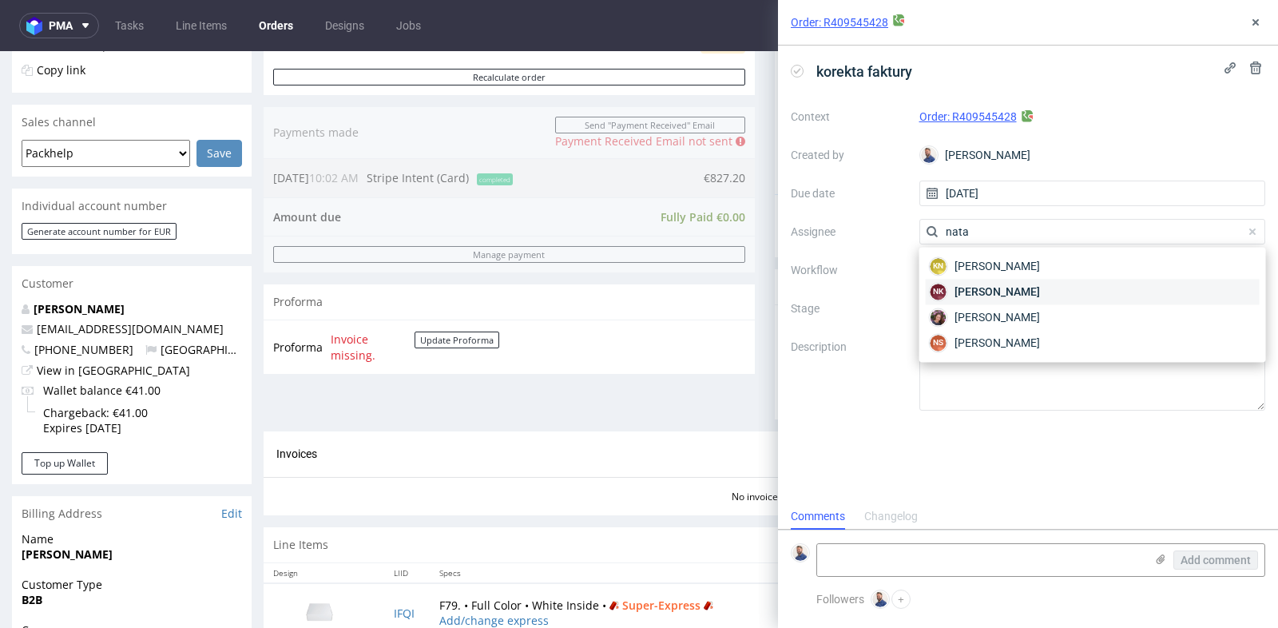
type input "nata"
click at [966, 288] on span "Natalia Kaczorowska" at bounding box center [996, 292] width 85 height 16
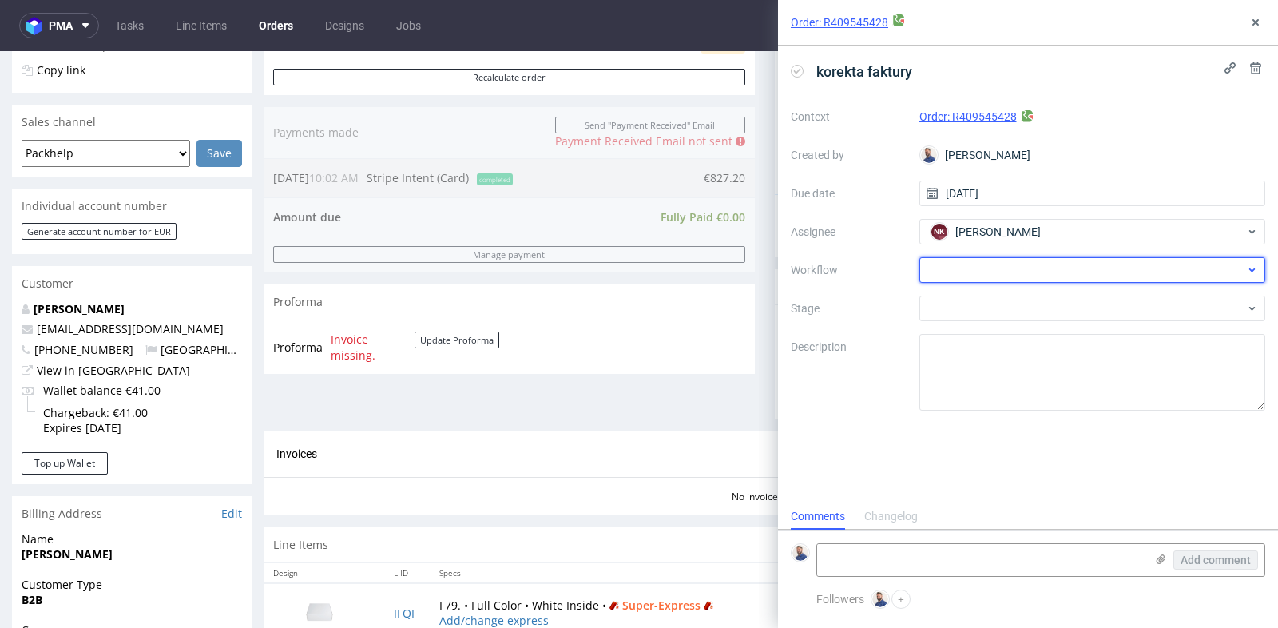
click at [973, 272] on div at bounding box center [1092, 270] width 347 height 26
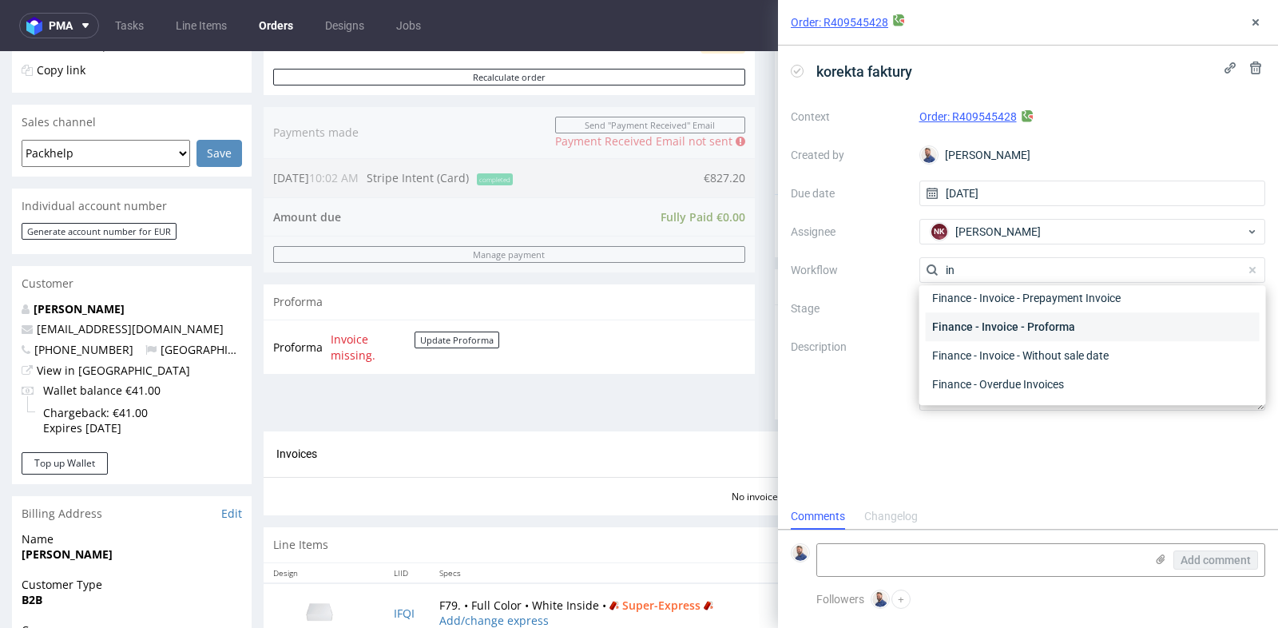
scroll to position [595, 0]
type input "i"
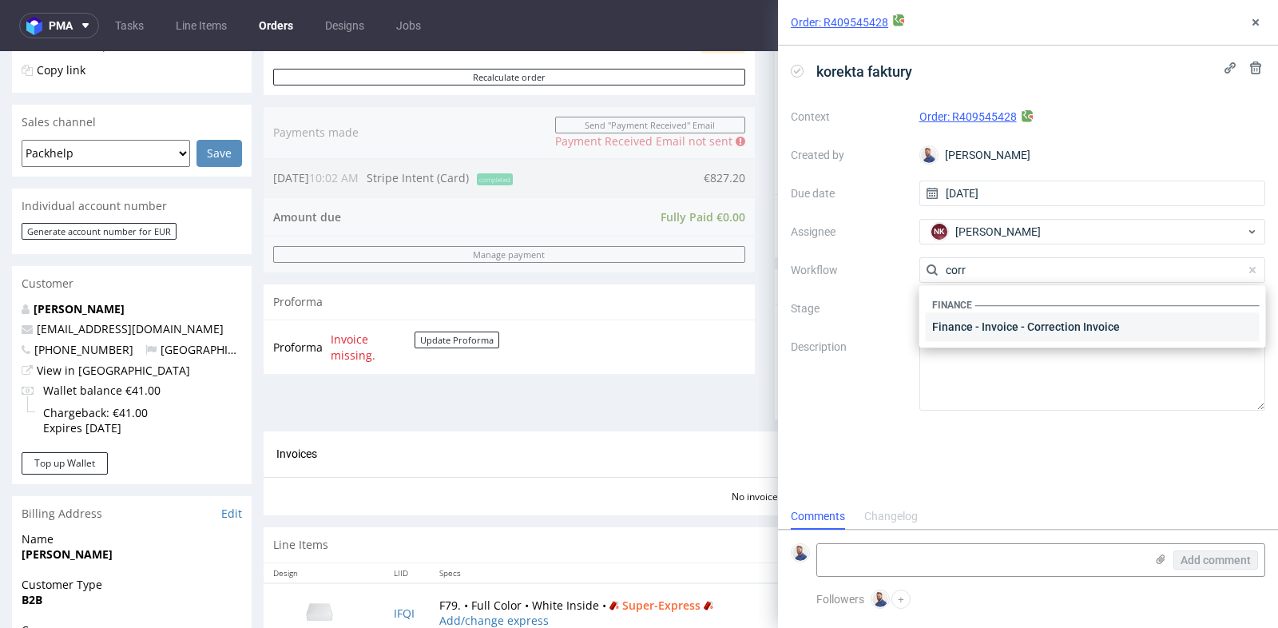
type input "corr"
click at [1033, 332] on div "Finance - Invoice - Correction Invoice" at bounding box center [1093, 326] width 334 height 29
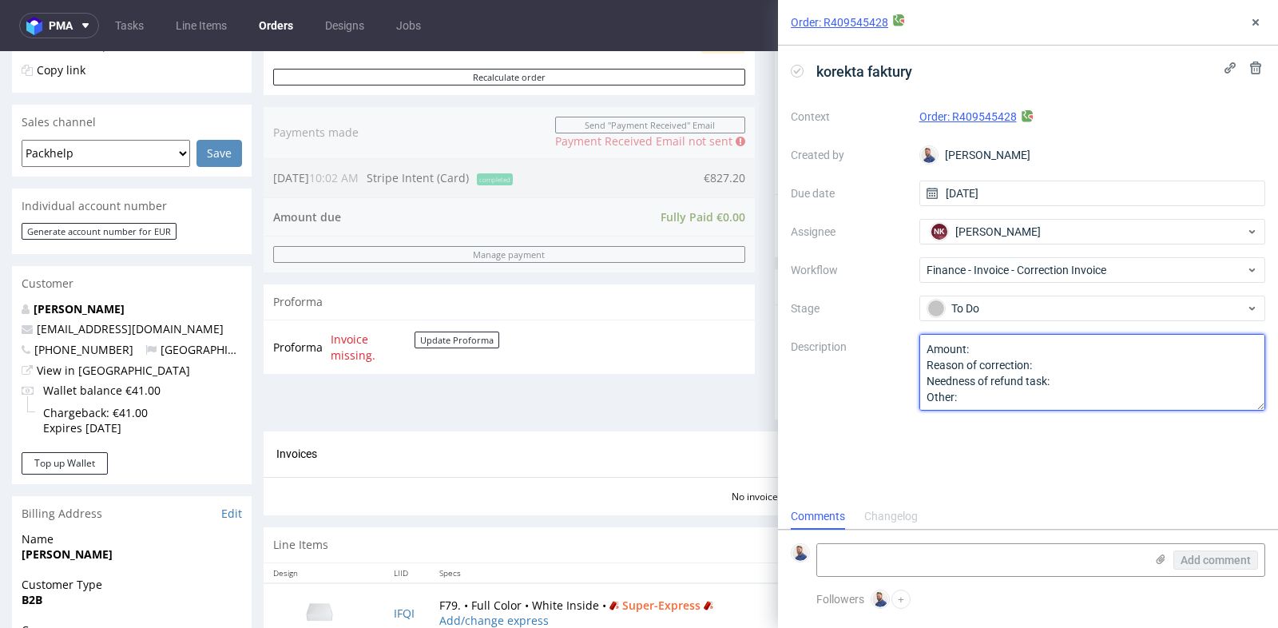
click at [1029, 347] on textarea "Amount: Reason of correction: Needness of refund task: Other:" at bounding box center [1092, 372] width 347 height 77
click at [1047, 363] on textarea "Amount: Reason of correction: Needness of refund task: Other:" at bounding box center [1092, 372] width 347 height 77
click at [1062, 379] on textarea "Amount: 827-259.20 EUR Reason of correction: Refund of Super Express fee Needne…" at bounding box center [1092, 372] width 347 height 77
type textarea "Amount: 827-259.20 EUR Reason of correction: Refund of Super Express fee Needne…"
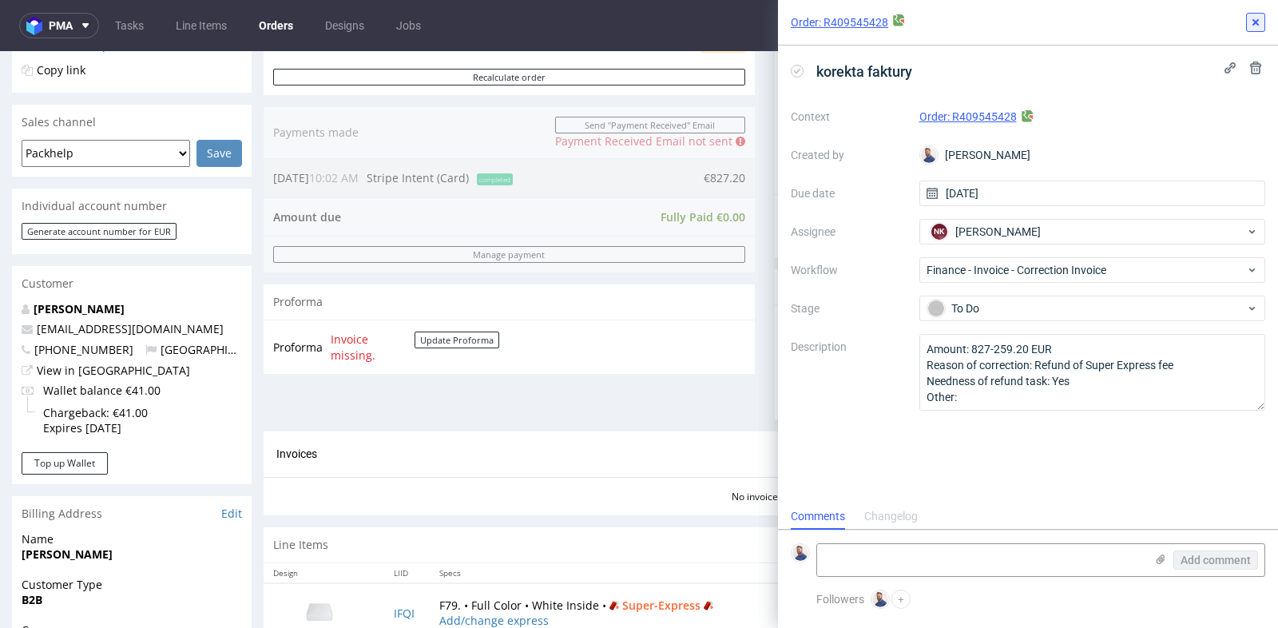
click at [1255, 22] on use at bounding box center [1255, 22] width 6 height 6
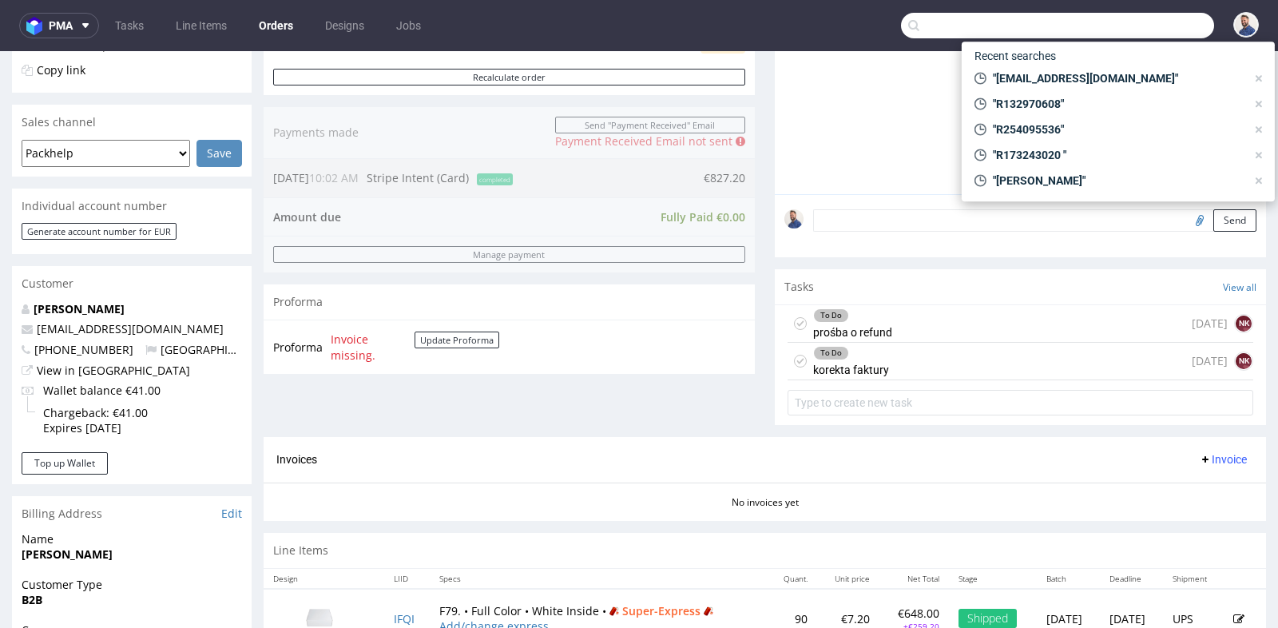
click at [1144, 18] on input "text" at bounding box center [1057, 26] width 313 height 26
paste input "jelorriaga@etxebarri.eus"
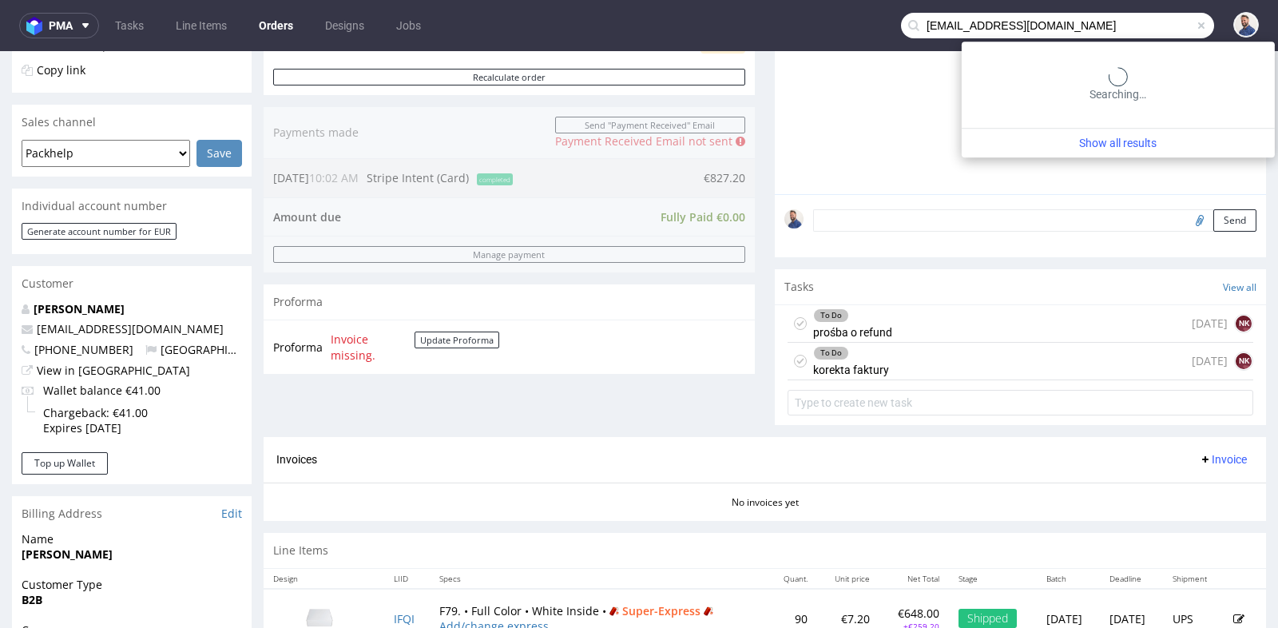
type input "jelorriaga@etxebarri.eus"
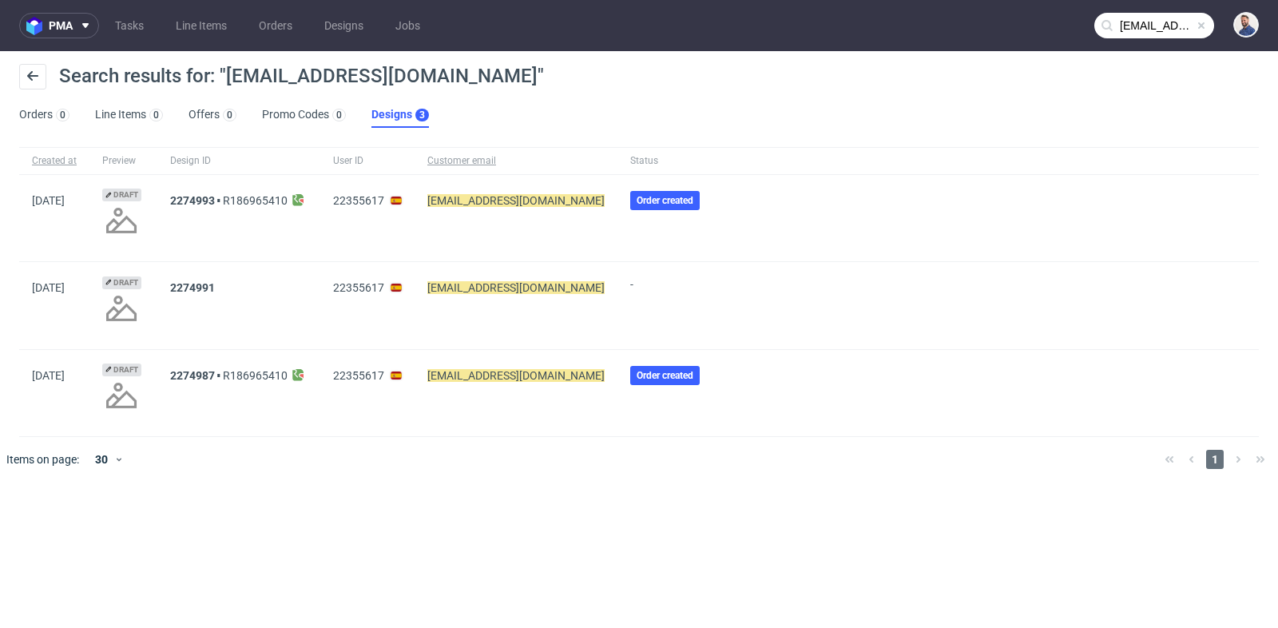
click at [636, 202] on span "Order created" at bounding box center [664, 200] width 57 height 13
click at [257, 201] on link "R186965410" at bounding box center [255, 200] width 65 height 13
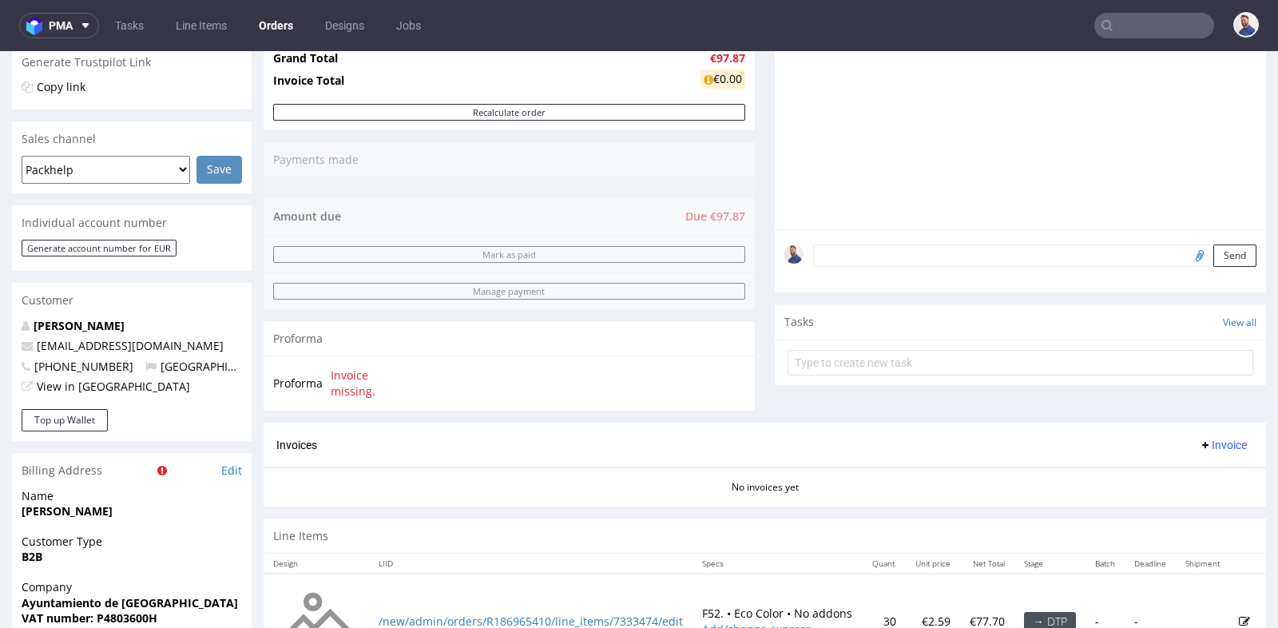
scroll to position [355, 0]
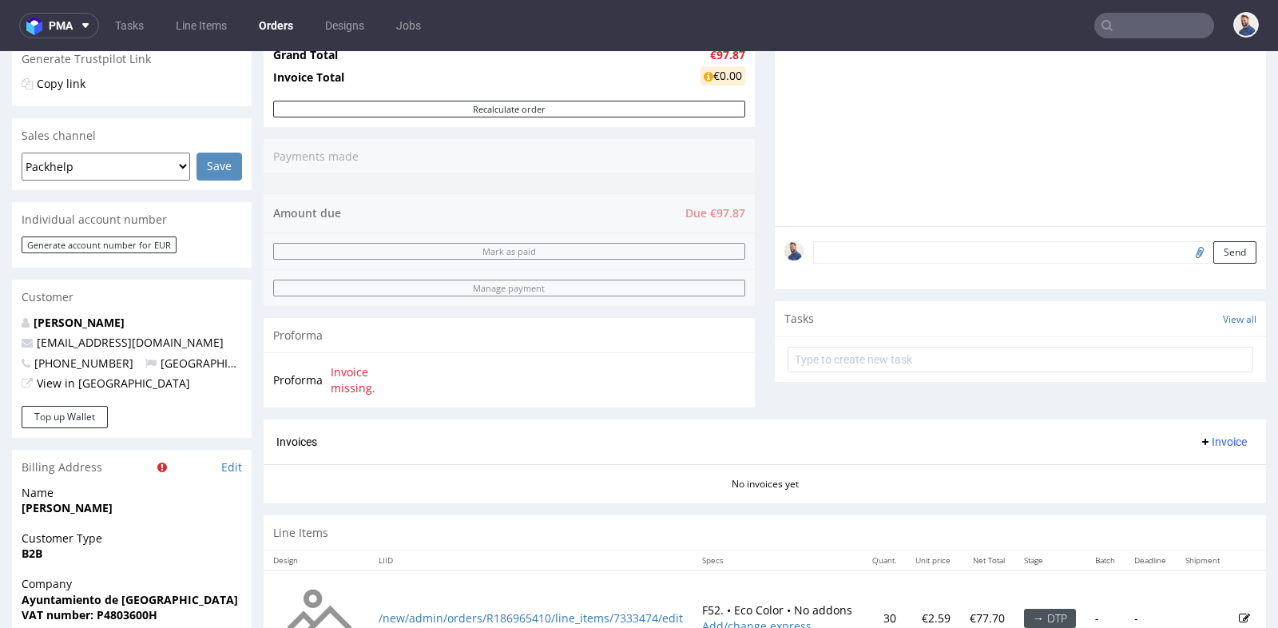
click at [924, 403] on div "Comments User (0) Order (0) Automatic (0) Attachments (0) All (0) View all (0) …" at bounding box center [1020, 153] width 491 height 533
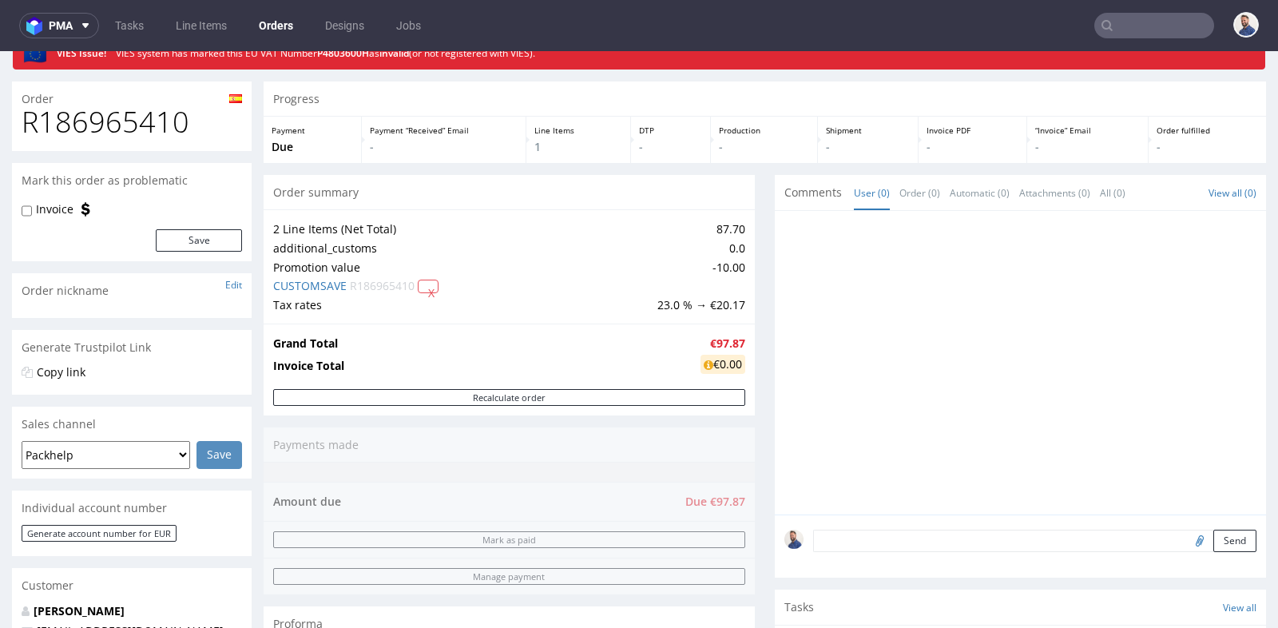
scroll to position [35, 0]
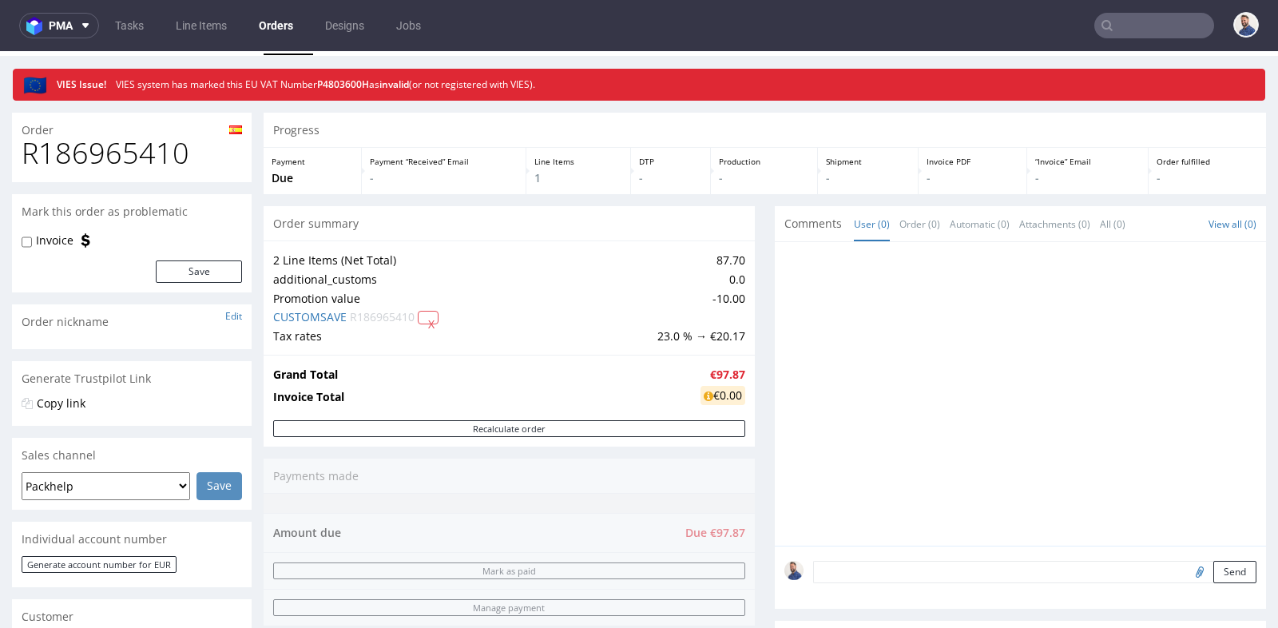
click at [765, 533] on div "Progress Payment Due Payment “Received” Email - Line Items 1 DTP - Production -…" at bounding box center [765, 568] width 1002 height 910
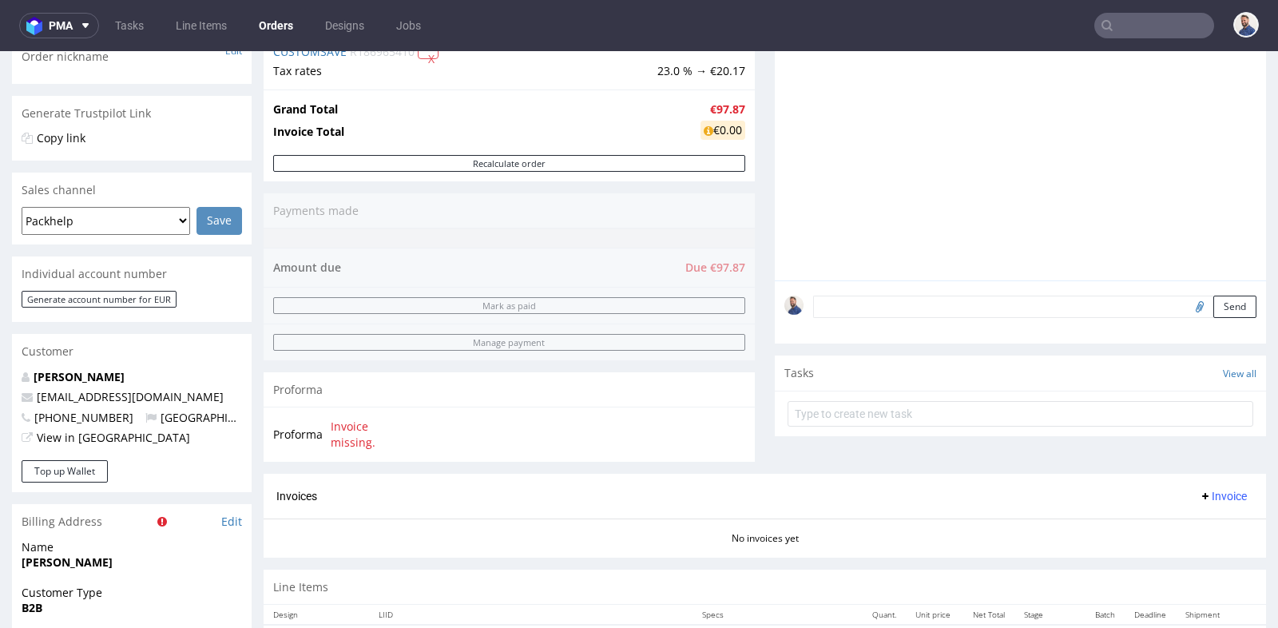
scroll to position [319, 0]
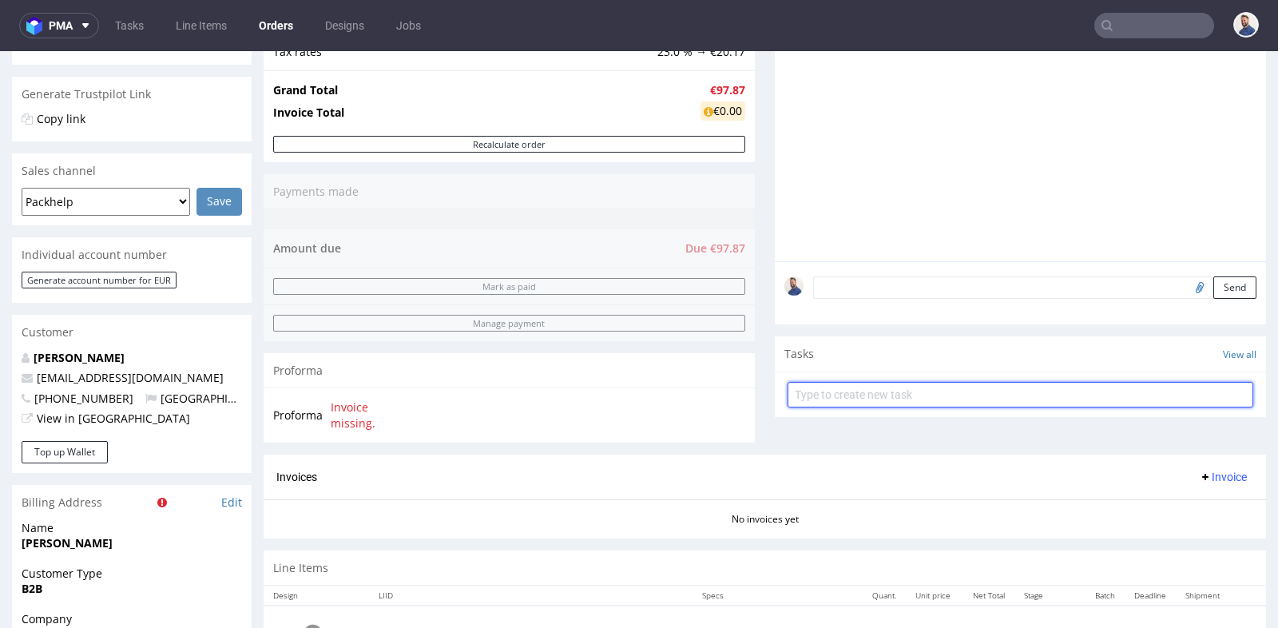
click at [913, 395] on input "text" at bounding box center [1020, 395] width 466 height 26
type input "payment link"
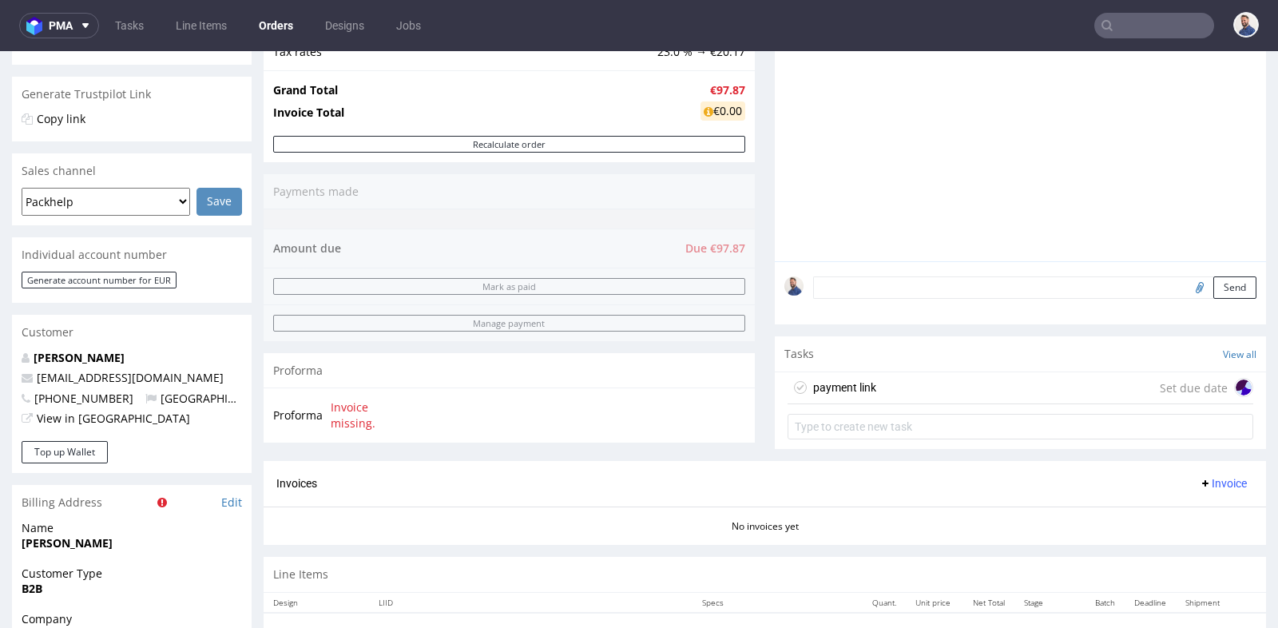
click at [934, 379] on div "payment link Set due date" at bounding box center [1020, 388] width 466 height 32
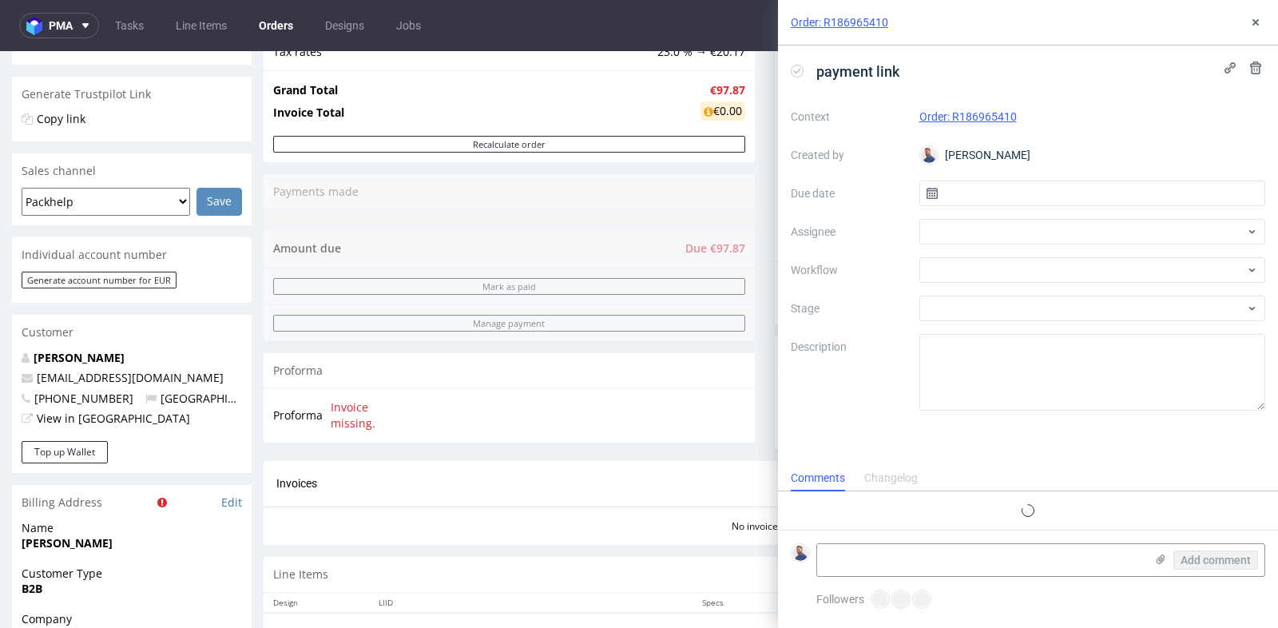
scroll to position [12, 0]
click at [1077, 184] on input "text" at bounding box center [1092, 193] width 347 height 26
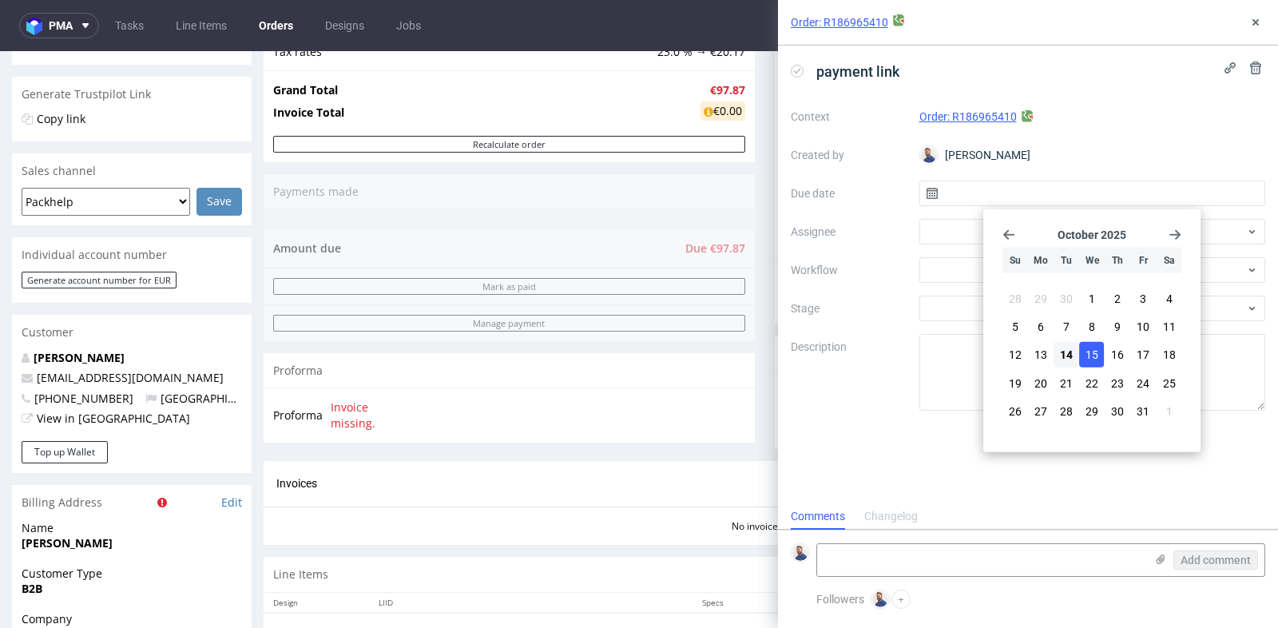
click at [1087, 352] on span "15" at bounding box center [1091, 355] width 13 height 16
type input "15/10/2025"
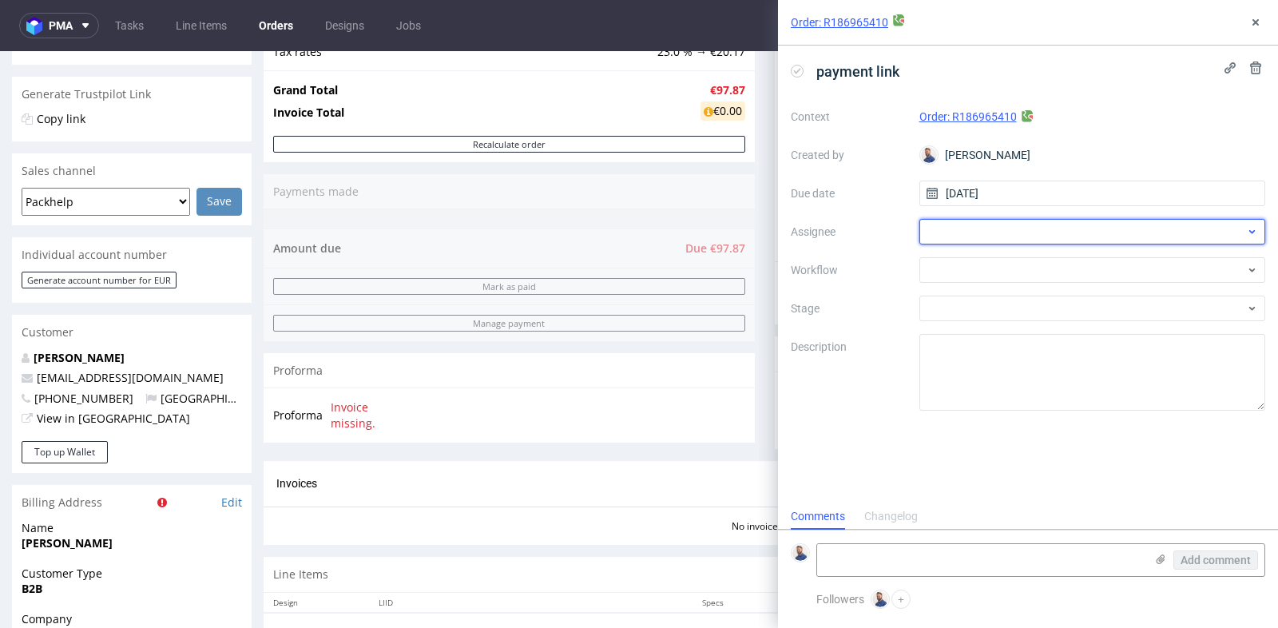
click at [1015, 235] on div at bounding box center [1092, 232] width 347 height 26
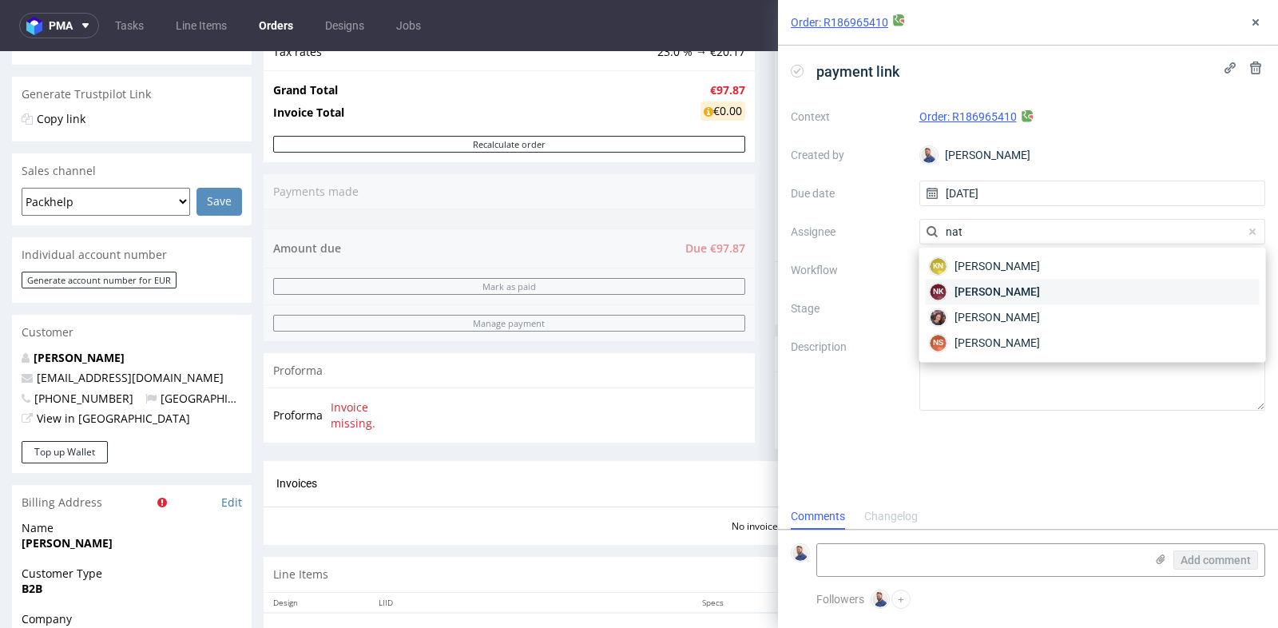
type input "nat"
click at [1021, 299] on span "Natalia Kaczorowska" at bounding box center [996, 292] width 85 height 16
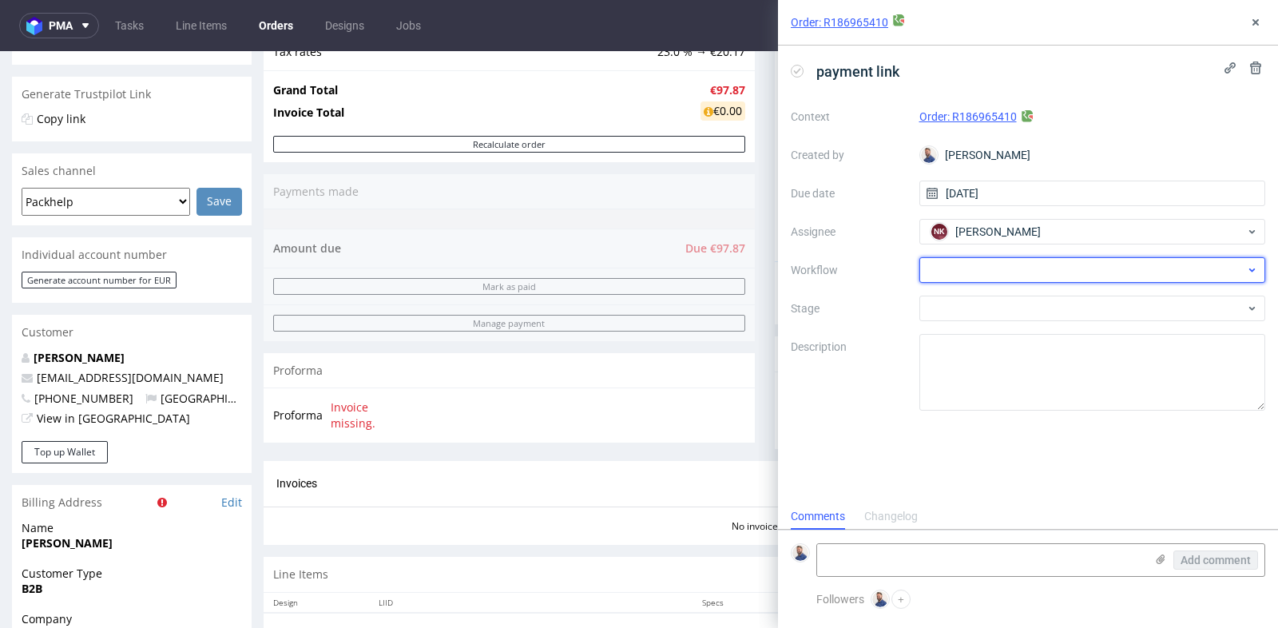
click at [1035, 271] on div at bounding box center [1092, 270] width 347 height 26
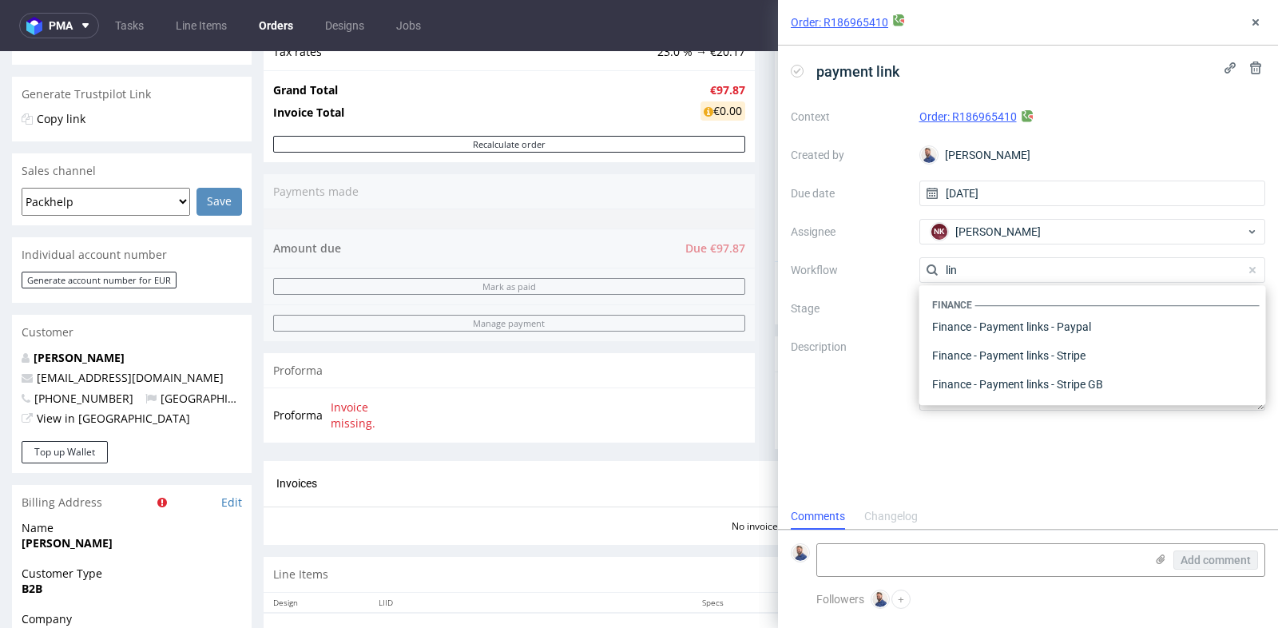
scroll to position [0, 0]
type input "link"
click at [1030, 352] on div "Finance - Payment links - Stripe" at bounding box center [1093, 355] width 334 height 29
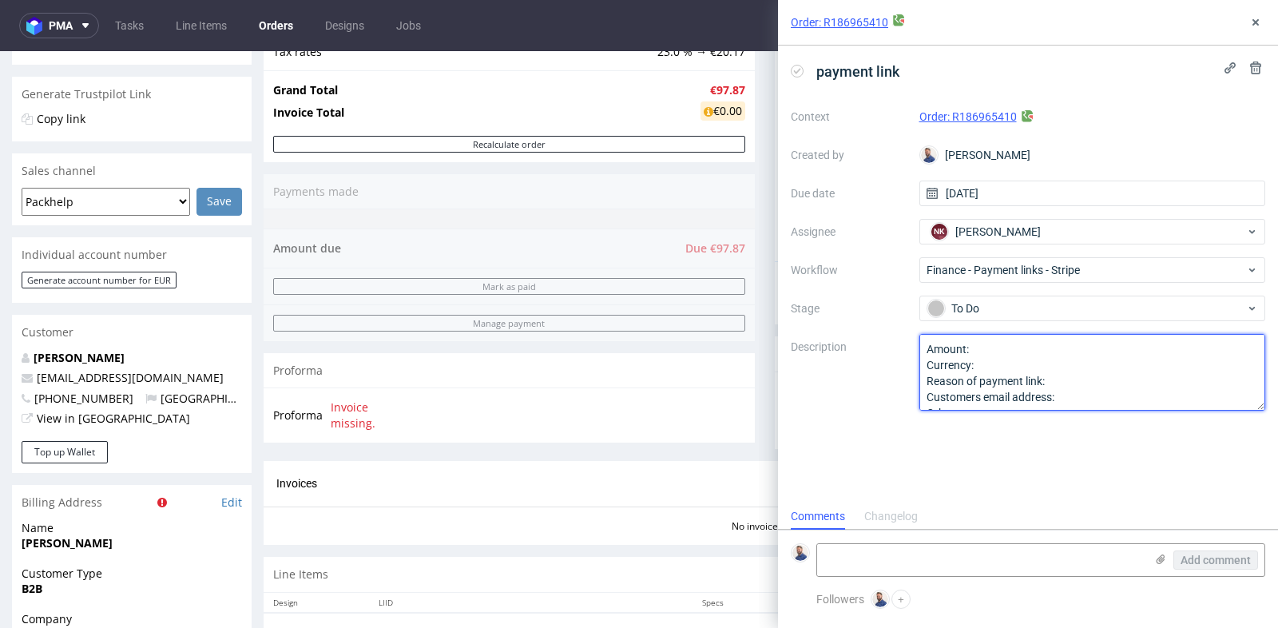
click at [1030, 352] on textarea "Amount: Currency: Reason of payment link: Customers email address: Other:" at bounding box center [1092, 372] width 347 height 77
click at [1047, 361] on textarea "Amount: Currency: Reason of payment link: Customers email address: Other:" at bounding box center [1092, 372] width 347 height 77
click at [1100, 379] on textarea "Amount: Currency: Reason of payment link: Customers email address: Other:" at bounding box center [1092, 372] width 347 height 77
click at [1173, 402] on textarea "Amount: Currency: Reason of payment link: Customers email address: Other:" at bounding box center [1092, 372] width 347 height 77
type textarea "Amount: 97.87 Currency: EUR Reason of payment link: the client could not pay on…"
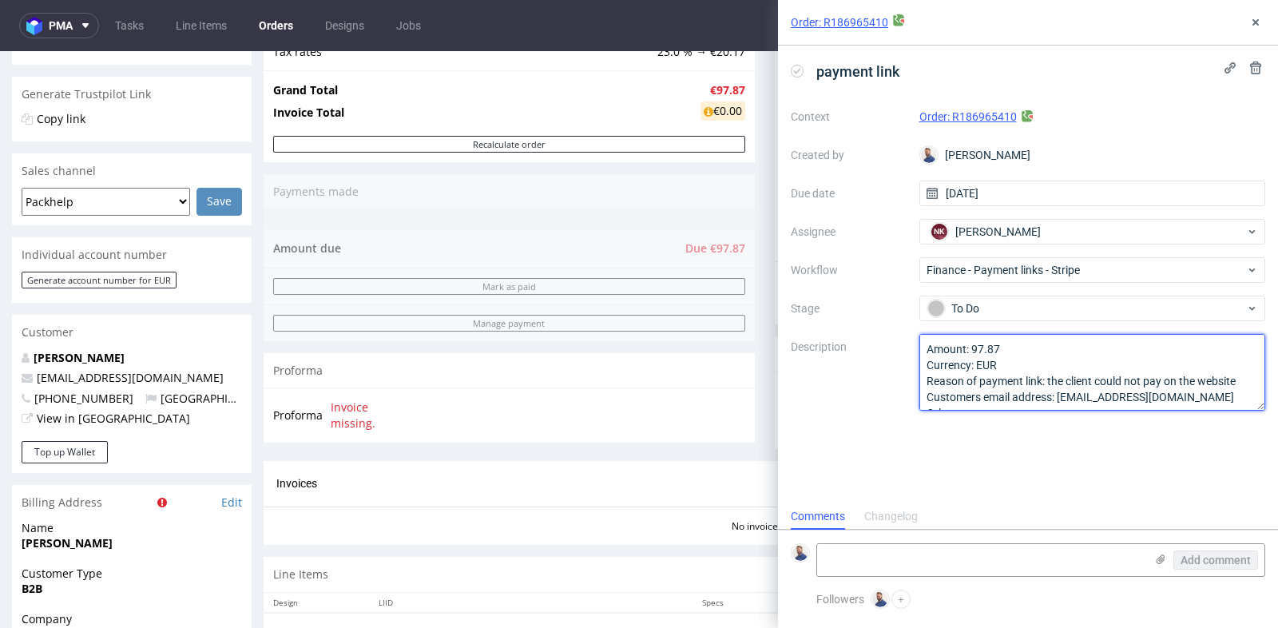
click at [1049, 388] on textarea "Amount: 97.87 Currency: EUR Reason of payment link: the client could not pay on…" at bounding box center [1092, 372] width 347 height 77
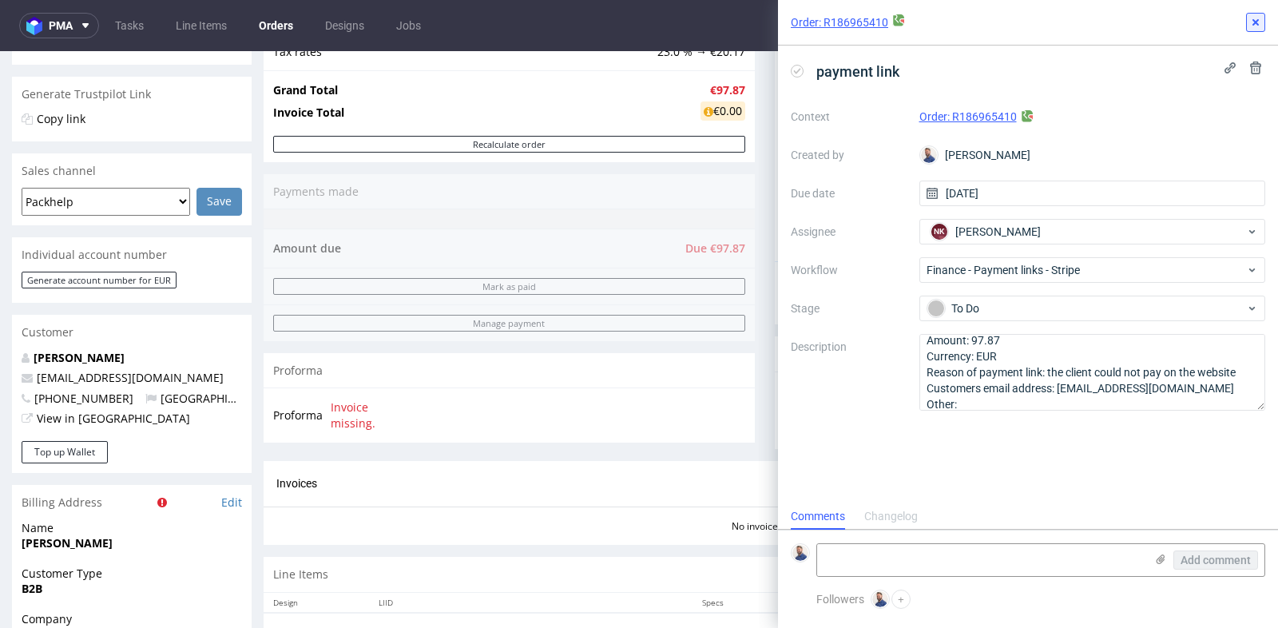
click at [1256, 18] on icon at bounding box center [1255, 22] width 13 height 13
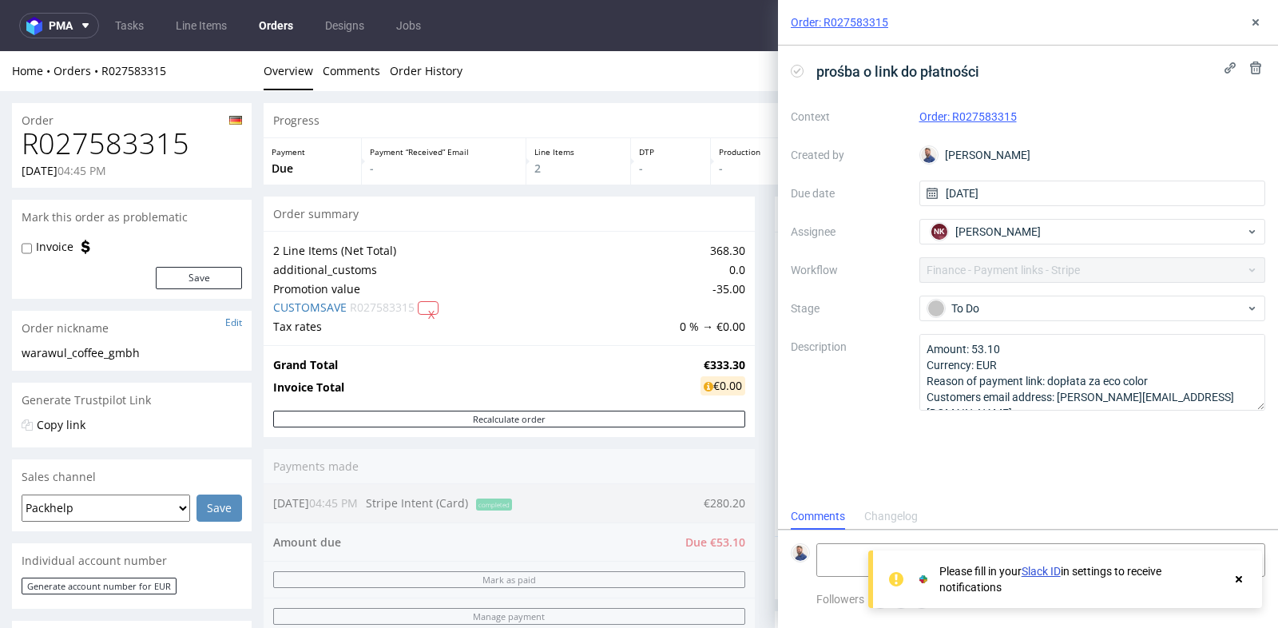
scroll to position [12, 0]
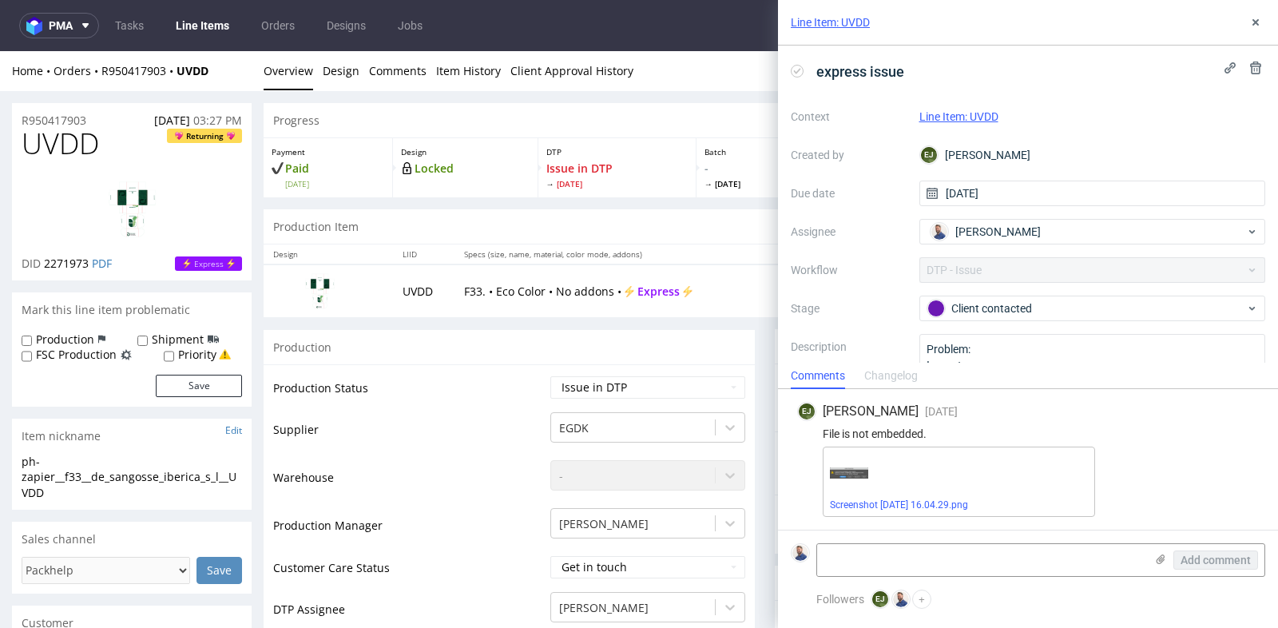
scroll to position [639, 0]
